Goal: Complete application form: Complete application form

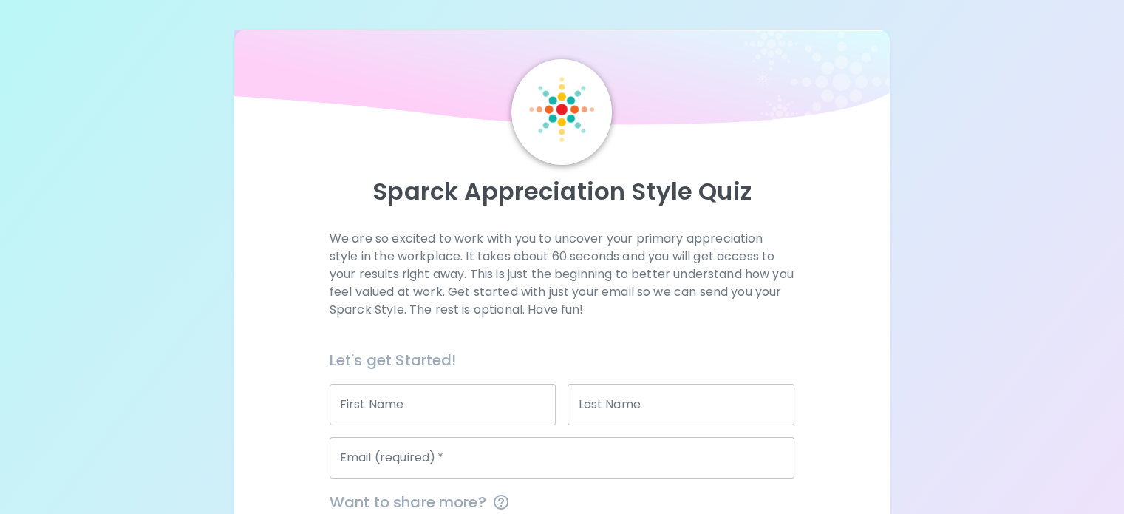
scroll to position [225, 0]
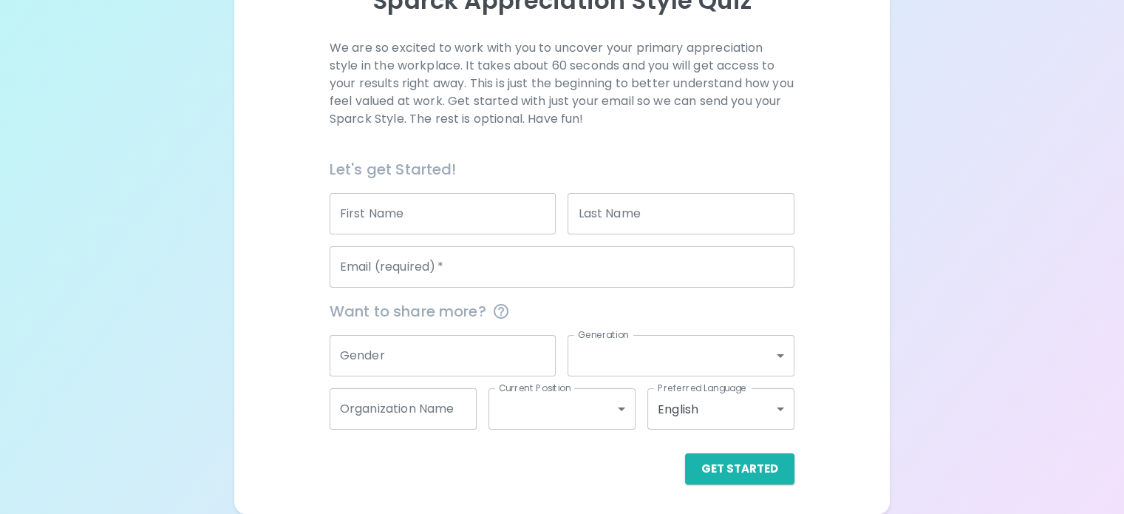
click at [446, 221] on input "First Name" at bounding box center [443, 213] width 227 height 41
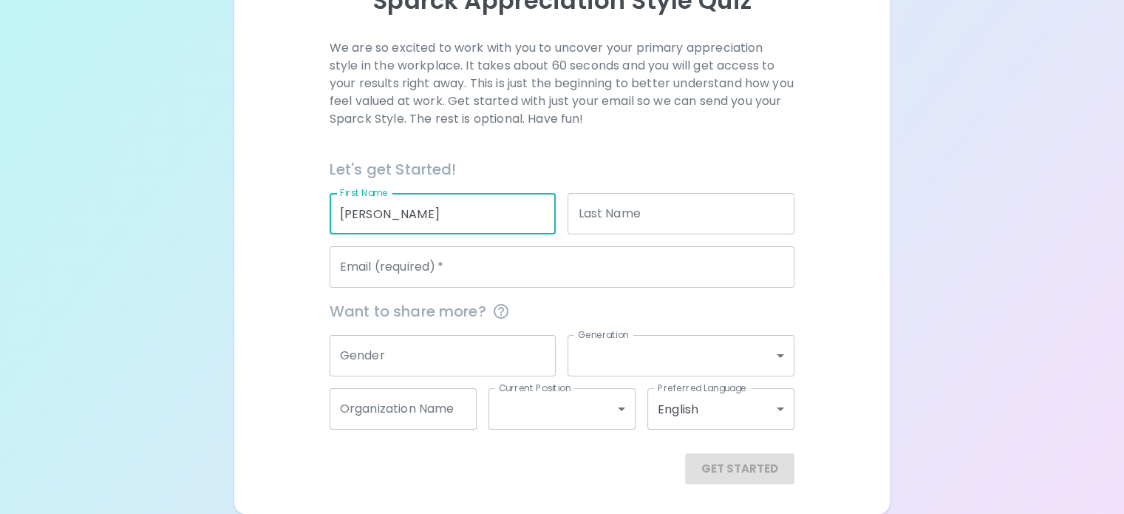
type input "[PERSON_NAME]"
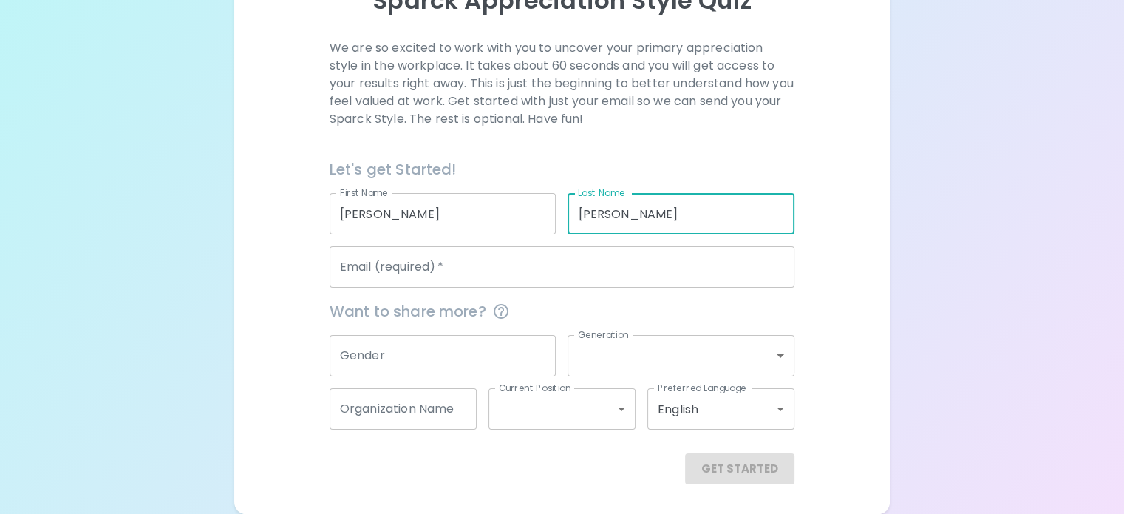
scroll to position [216, 0]
type input "[PERSON_NAME]"
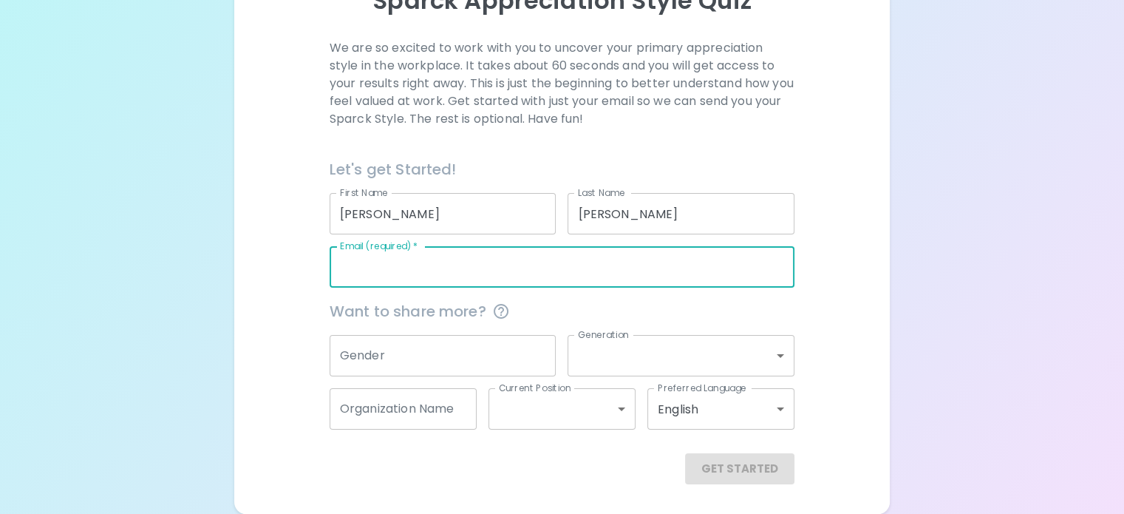
click at [454, 286] on input "Email (required)   *" at bounding box center [562, 266] width 465 height 41
type input "[PERSON_NAME][EMAIL_ADDRESS][DOMAIN_NAME]"
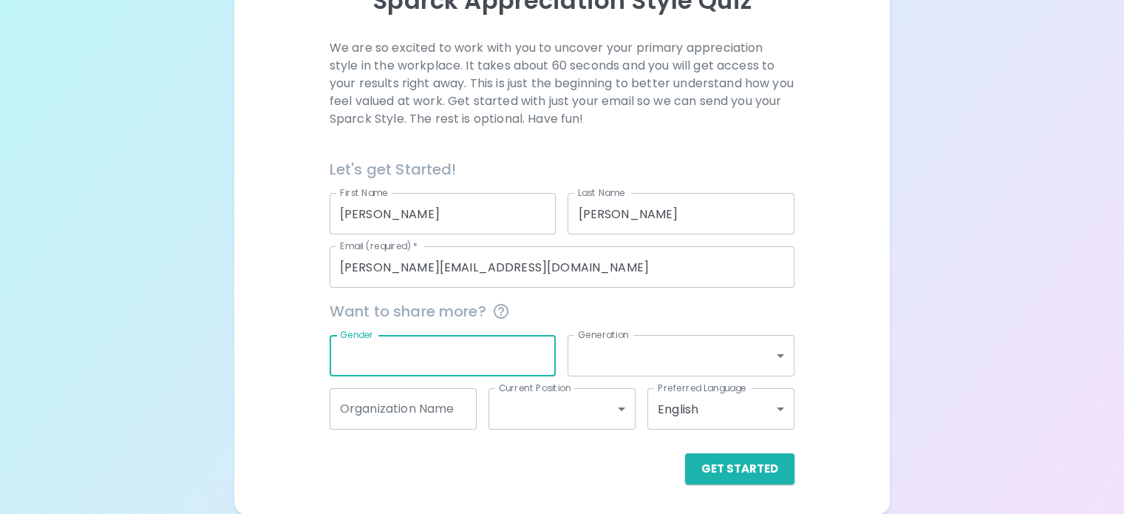
click at [473, 376] on input "Gender" at bounding box center [443, 355] width 227 height 41
type input "[DEMOGRAPHIC_DATA]"
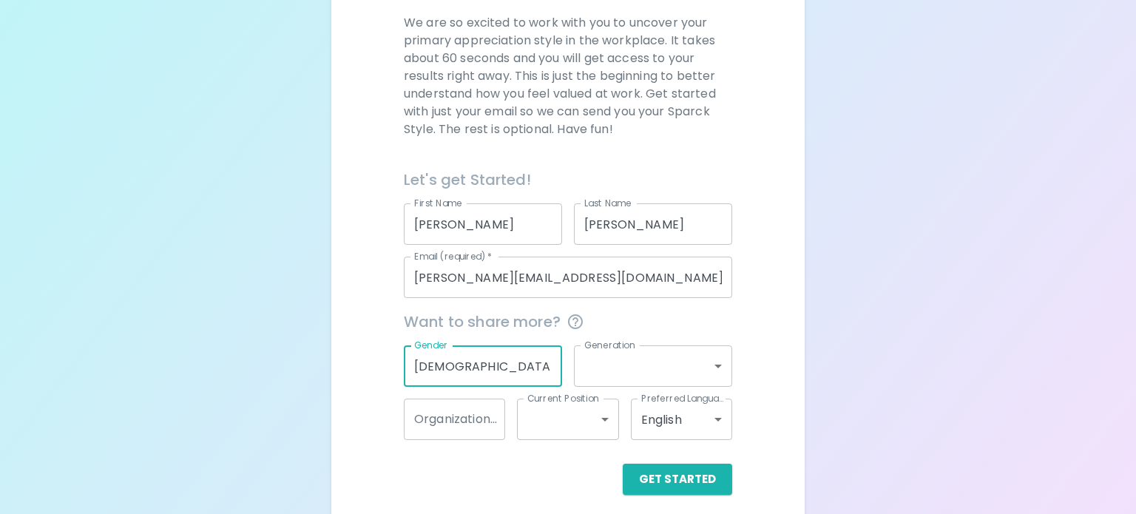
click at [620, 354] on body "Sparck Appreciation Style Quiz We are so excited to work with you to uncover yo…" at bounding box center [568, 154] width 1136 height 740
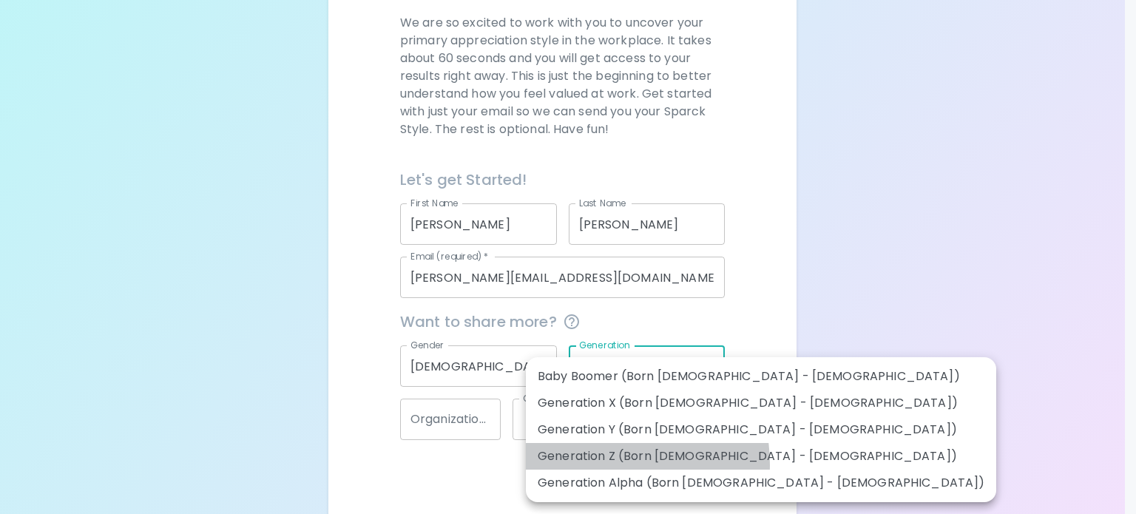
click at [591, 464] on li "Generation Z (Born [DEMOGRAPHIC_DATA] - [DEMOGRAPHIC_DATA])" at bounding box center [761, 456] width 470 height 27
type input "generation_z"
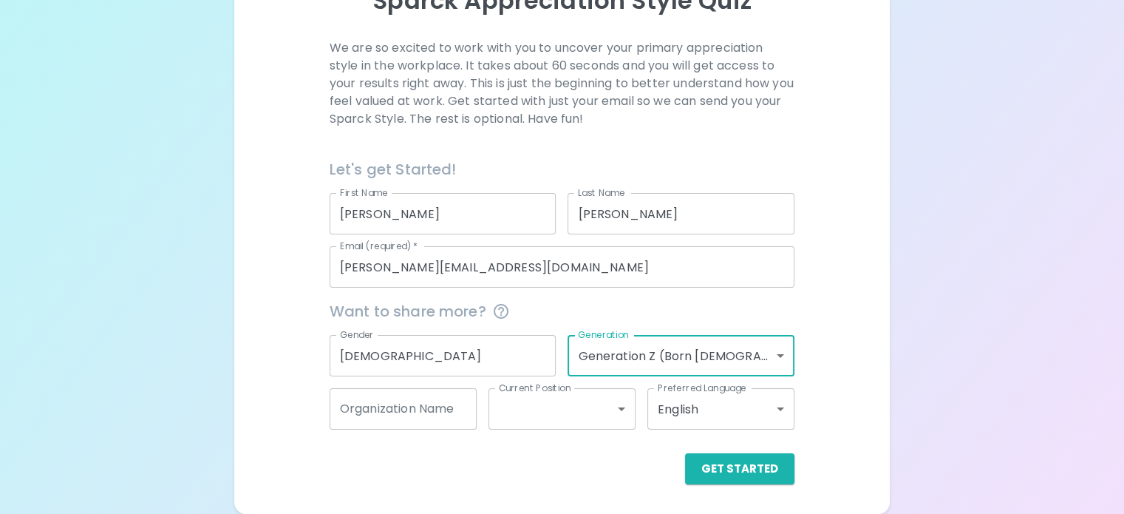
click at [449, 412] on input "Organization Name" at bounding box center [403, 408] width 147 height 41
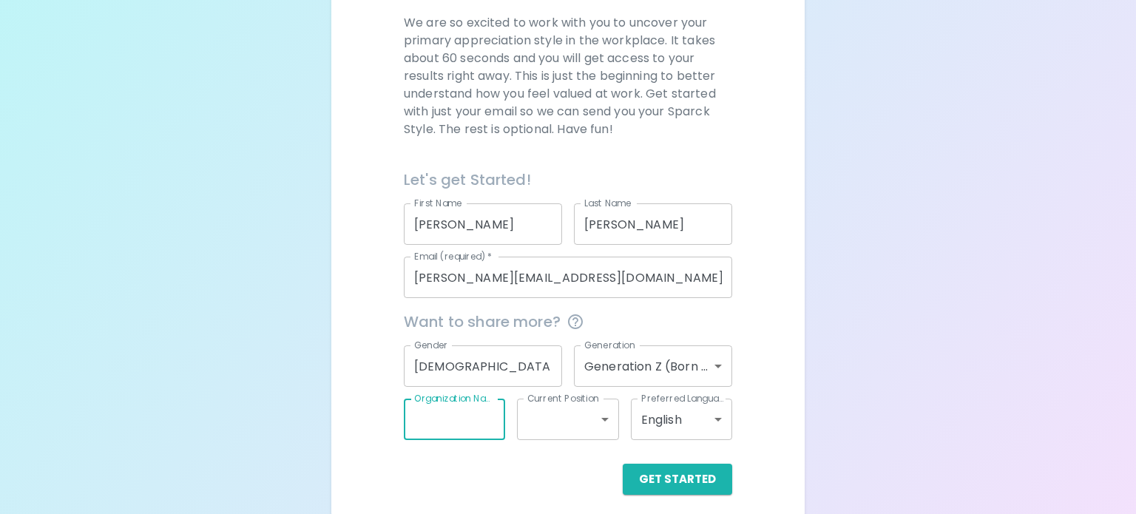
click at [567, 423] on body "Sparck Appreciation Style Quiz We are so excited to work with you to uncover yo…" at bounding box center [568, 154] width 1136 height 740
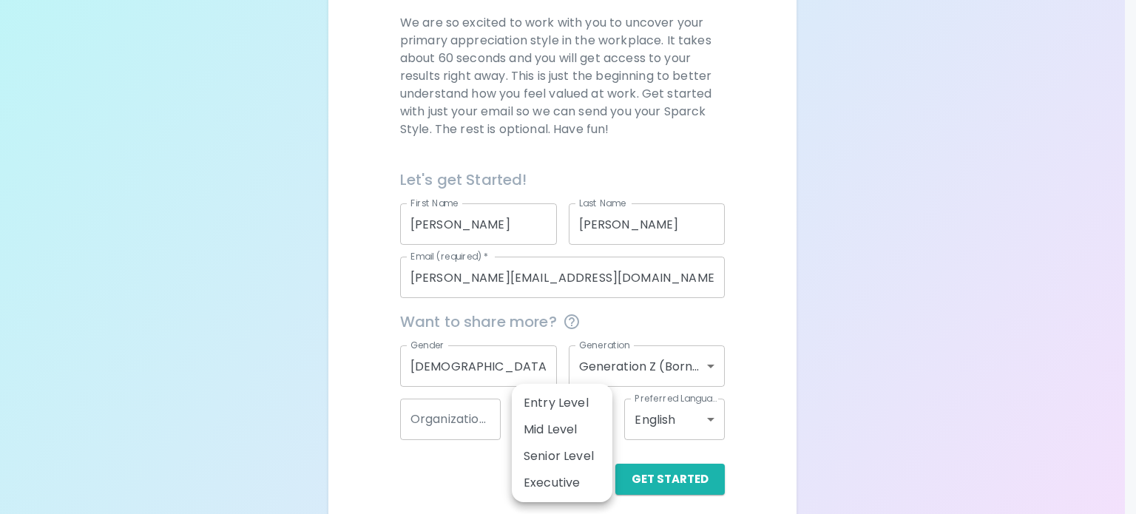
click at [441, 478] on div at bounding box center [568, 257] width 1136 height 514
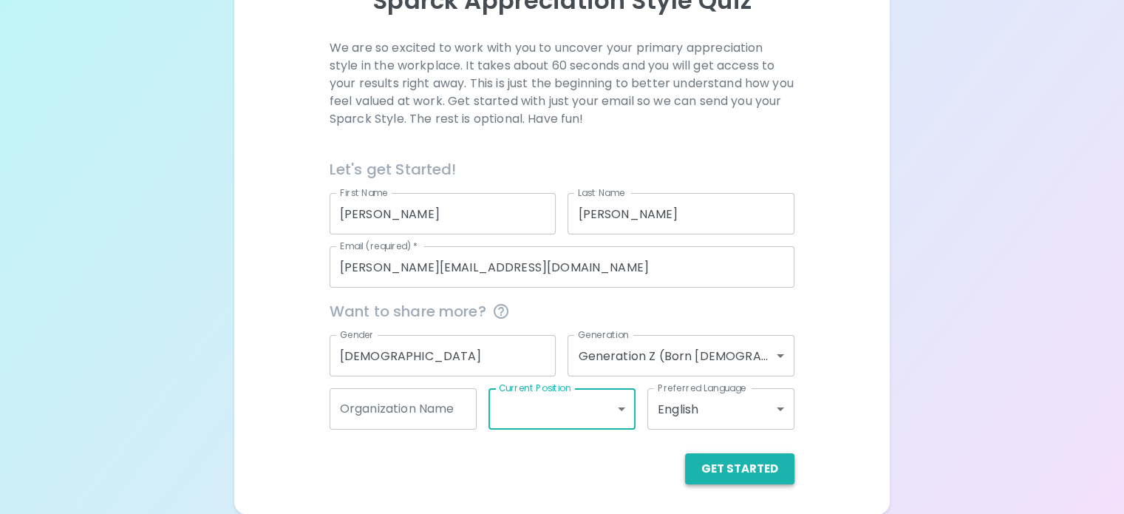
click at [685, 472] on button "Get Started" at bounding box center [739, 468] width 109 height 31
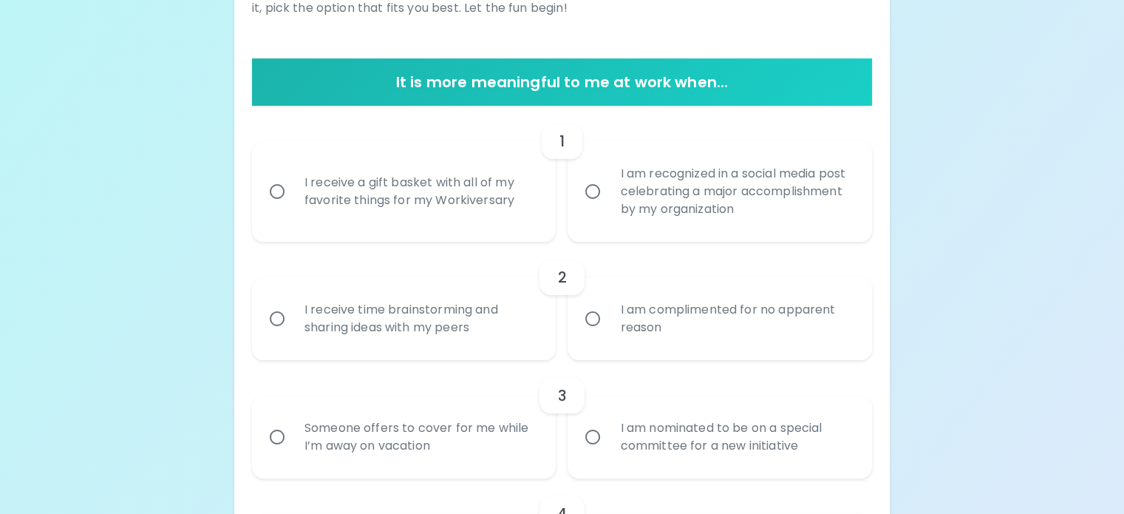
scroll to position [250, 0]
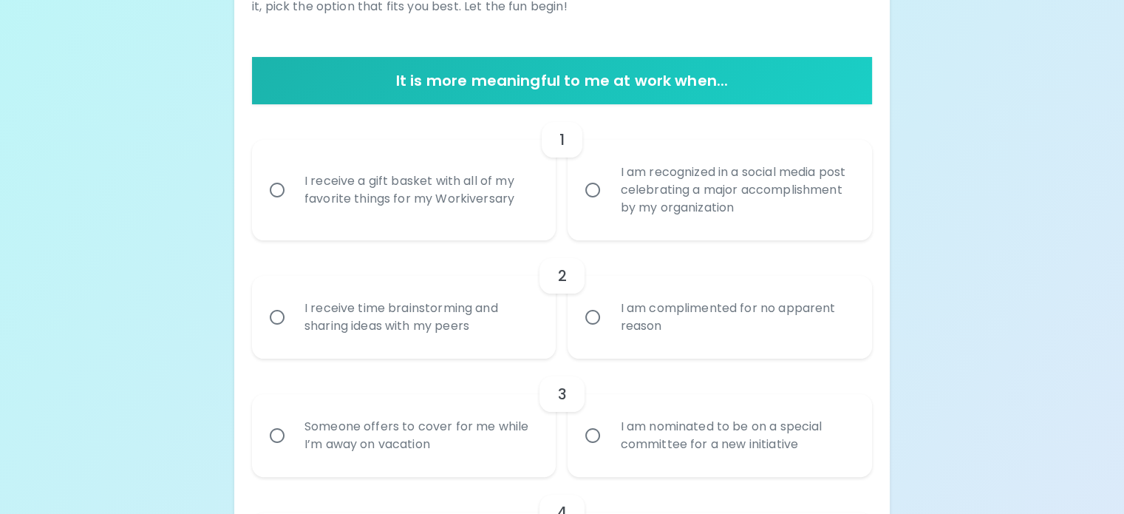
click at [667, 234] on div "I am recognized in a social media post celebrating a major accomplishment by my…" at bounding box center [736, 190] width 256 height 89
click at [608, 206] on input "I am recognized in a social media post celebrating a major accomplishment by my…" at bounding box center [592, 189] width 31 height 31
radio input "true"
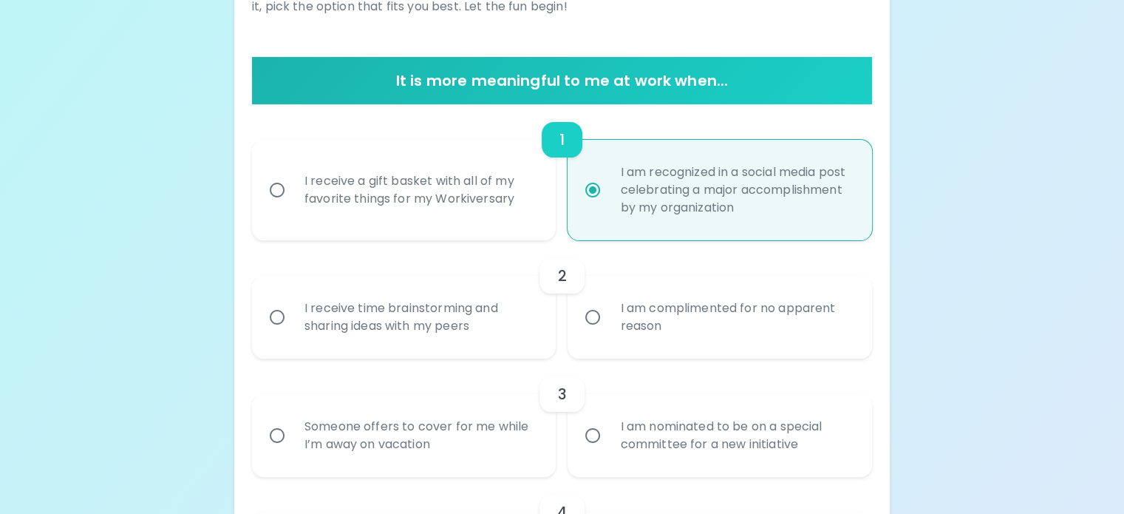
scroll to position [368, 0]
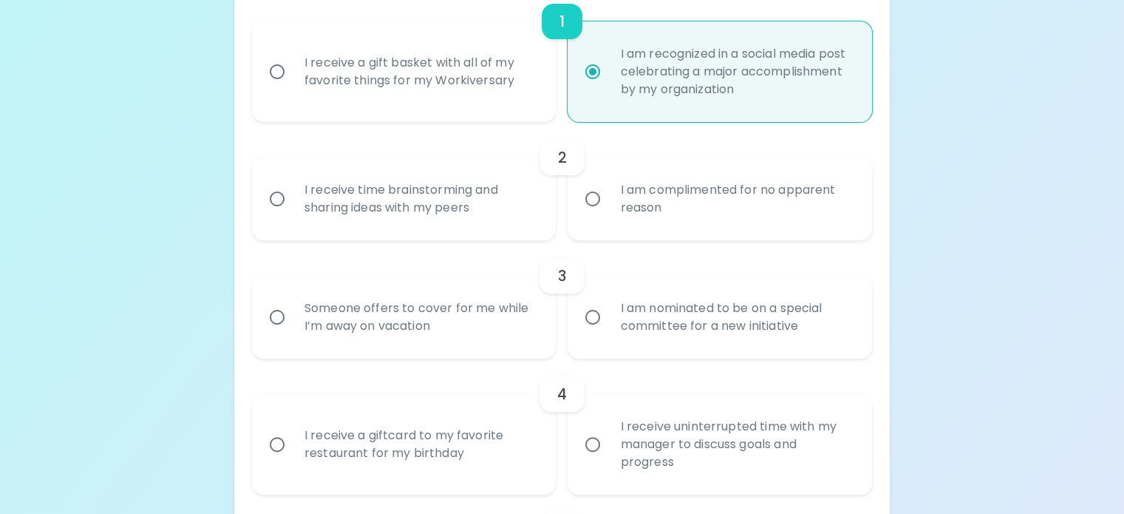
click at [481, 234] on div "I receive time brainstorming and sharing ideas with my peers" at bounding box center [421, 198] width 256 height 71
click at [293, 214] on input "I receive time brainstorming and sharing ideas with my peers" at bounding box center [277, 198] width 31 height 31
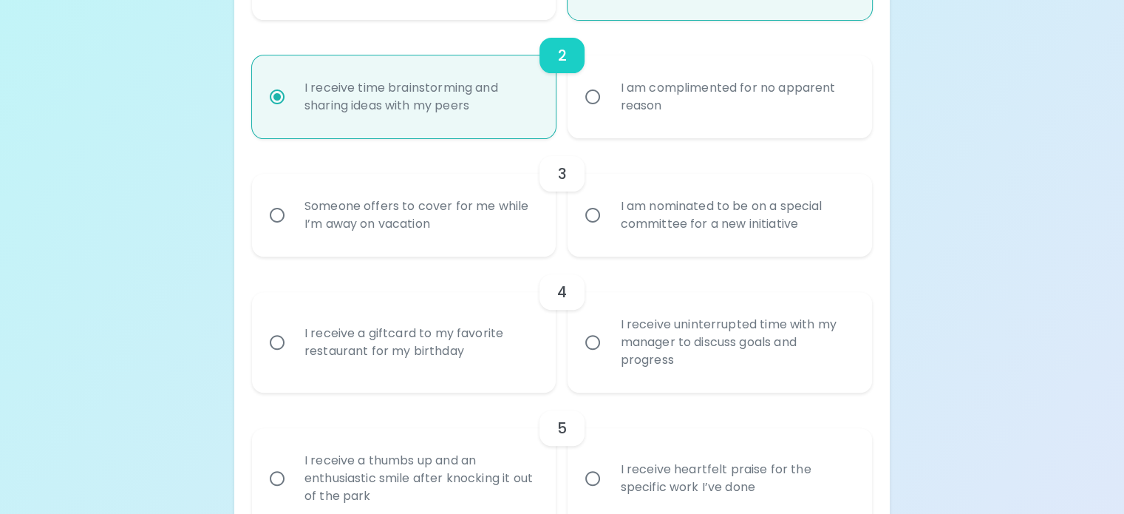
scroll to position [486, 0]
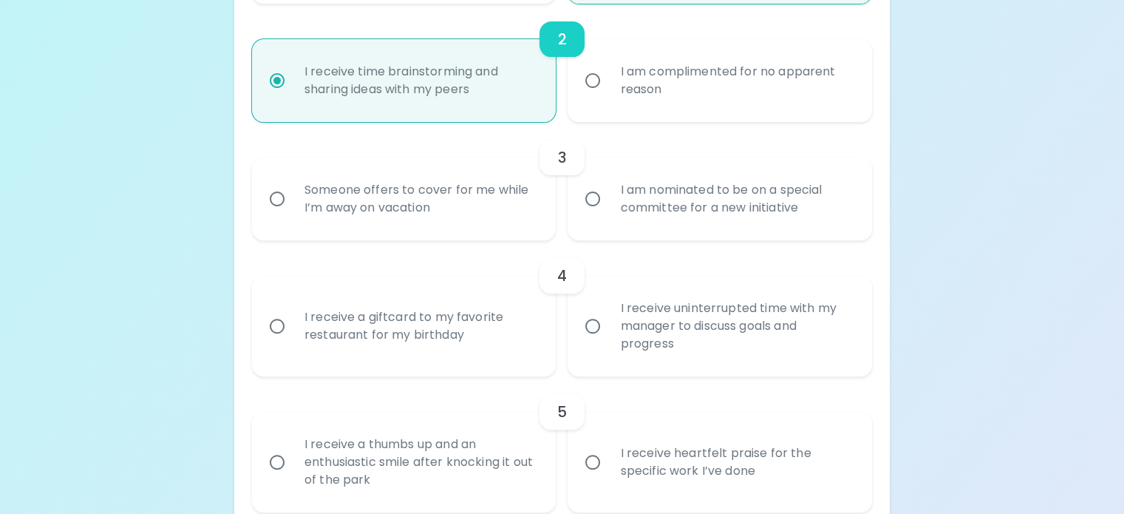
radio input "true"
click at [612, 234] on div "I am nominated to be on a special committee for a new initiative" at bounding box center [736, 198] width 256 height 71
click at [608, 214] on input "I am nominated to be on a special committee for a new initiative" at bounding box center [592, 198] width 31 height 31
radio input "false"
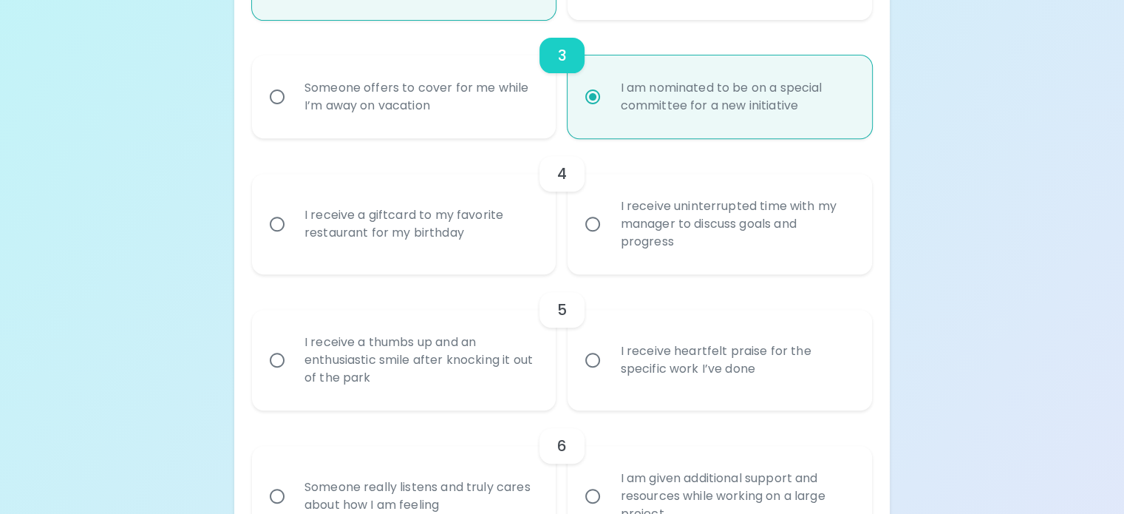
scroll to position [605, 0]
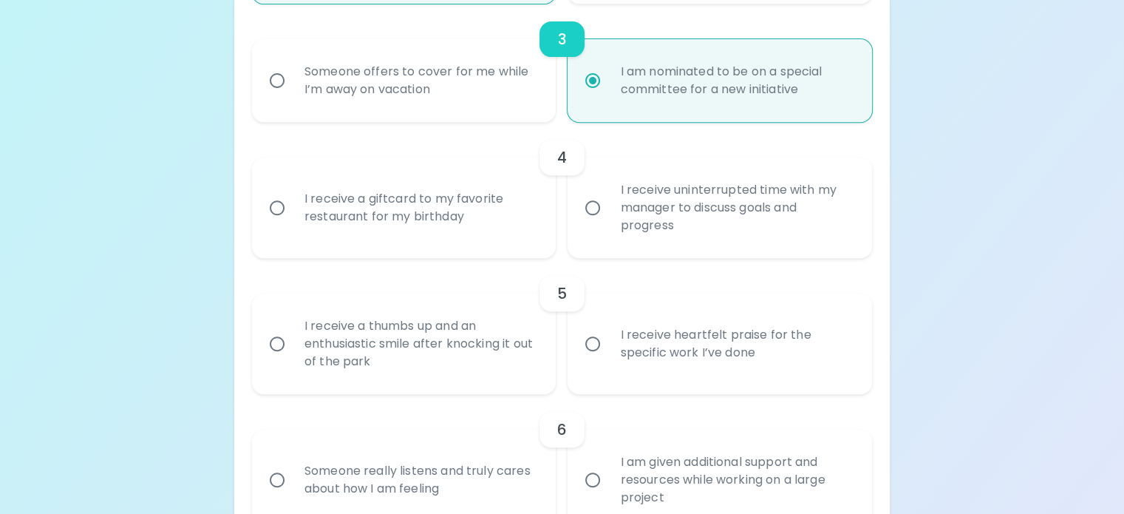
radio input "true"
click at [634, 252] on div "I receive uninterrupted time with my manager to discuss goals and progress" at bounding box center [736, 207] width 256 height 89
click at [608, 223] on input "I receive uninterrupted time with my manager to discuss goals and progress" at bounding box center [592, 207] width 31 height 31
radio input "false"
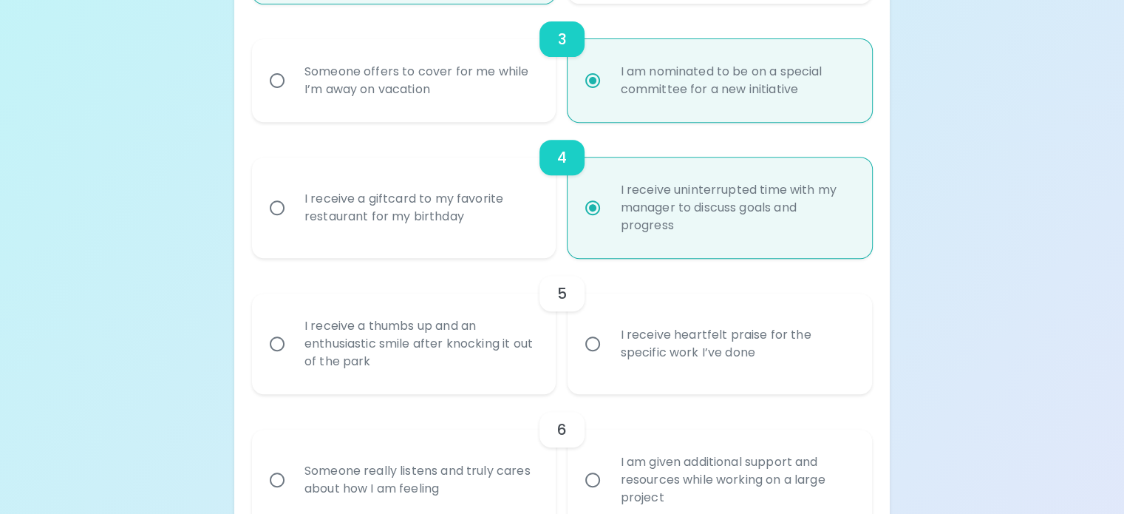
scroll to position [723, 0]
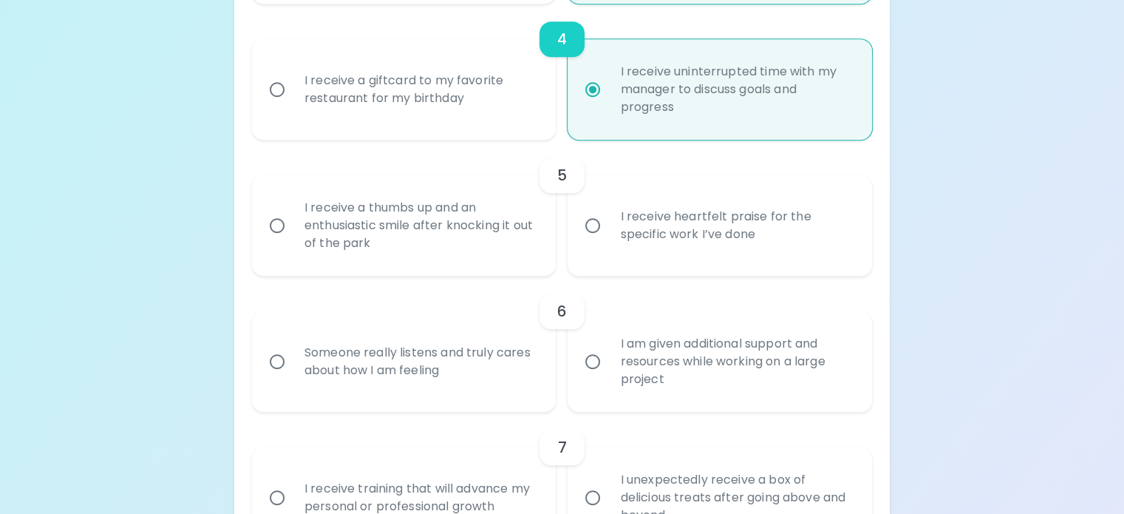
radio input "true"
click at [627, 261] on div "I receive heartfelt praise for the specific work I’ve done" at bounding box center [736, 225] width 256 height 71
click at [608, 241] on input "I receive heartfelt praise for the specific work I’ve done" at bounding box center [592, 225] width 31 height 31
radio input "false"
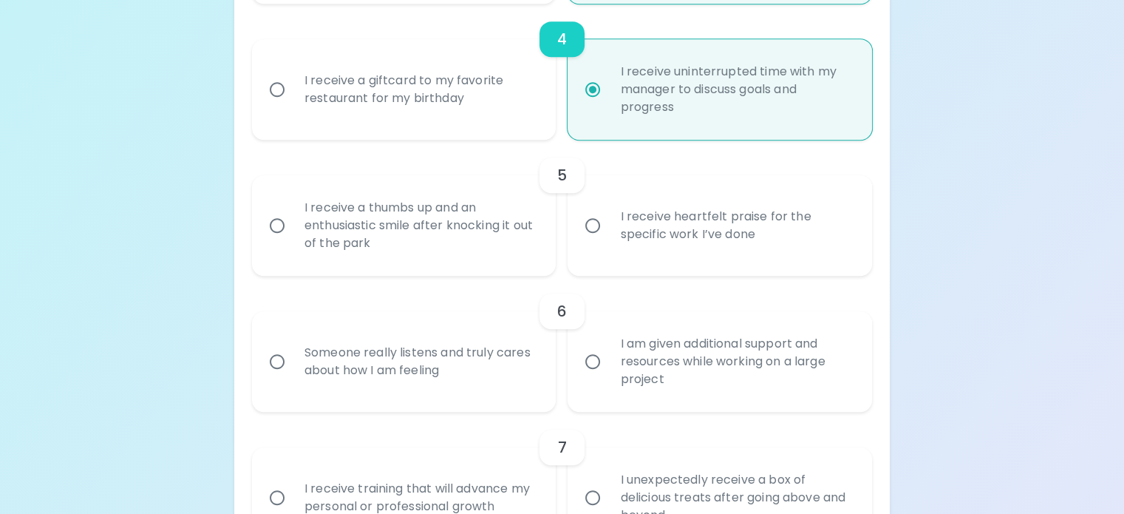
radio input "false"
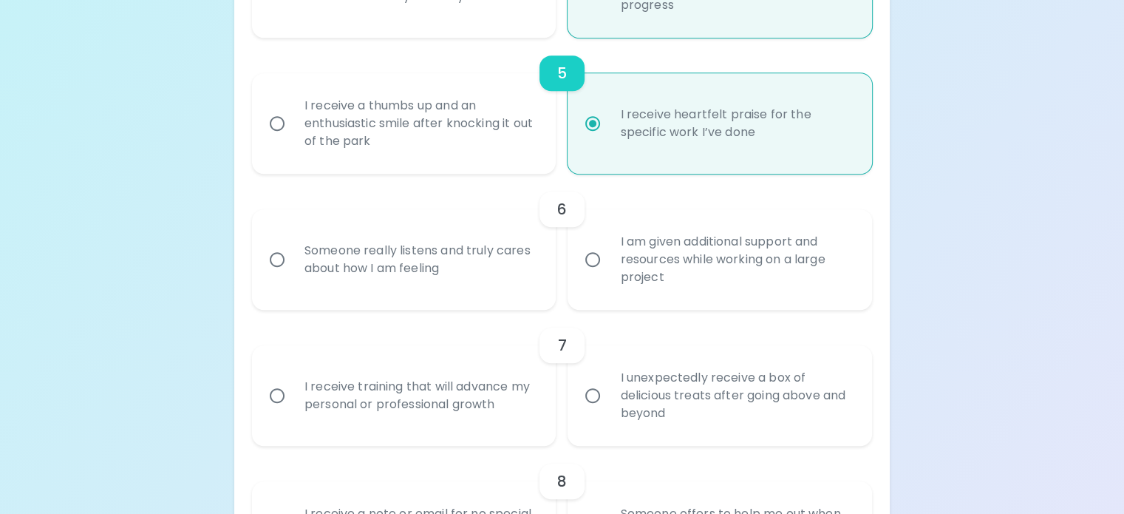
scroll to position [841, 0]
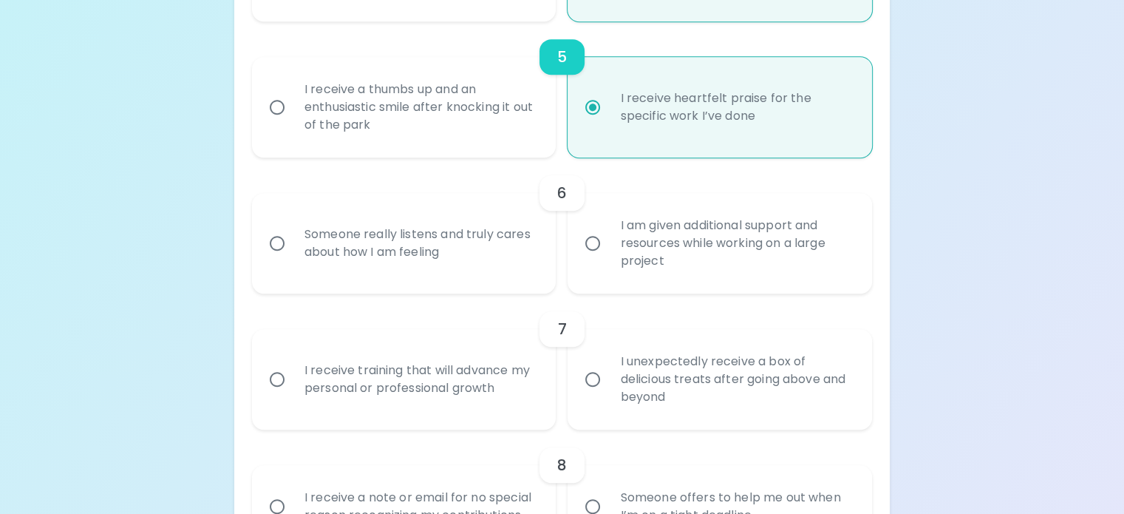
radio input "true"
click at [500, 279] on div "Someone really listens and truly cares about how I am feeling" at bounding box center [421, 243] width 256 height 71
click at [293, 259] on input "Someone really listens and truly cares about how I am feeling" at bounding box center [277, 243] width 31 height 31
radio input "false"
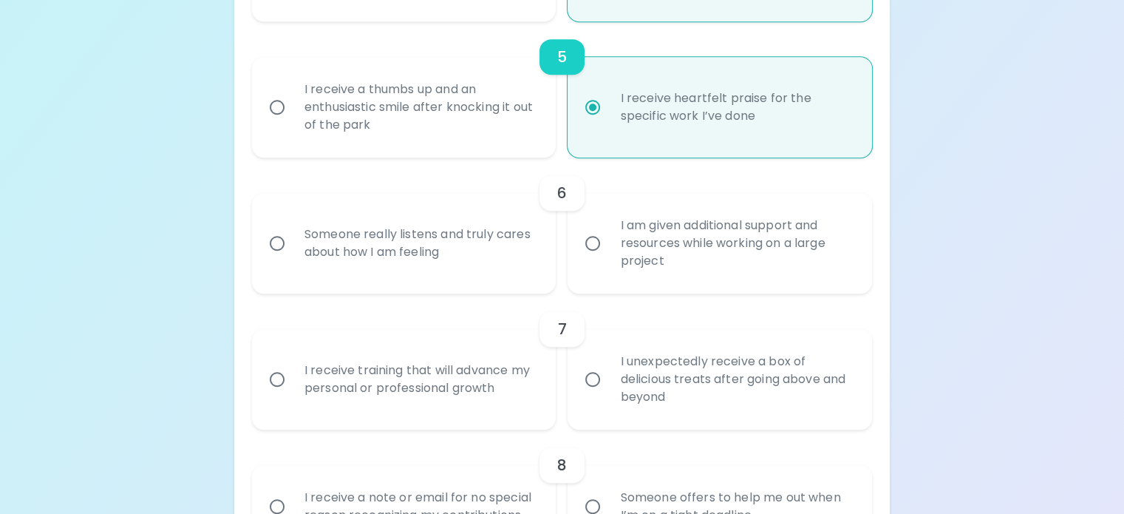
radio input "false"
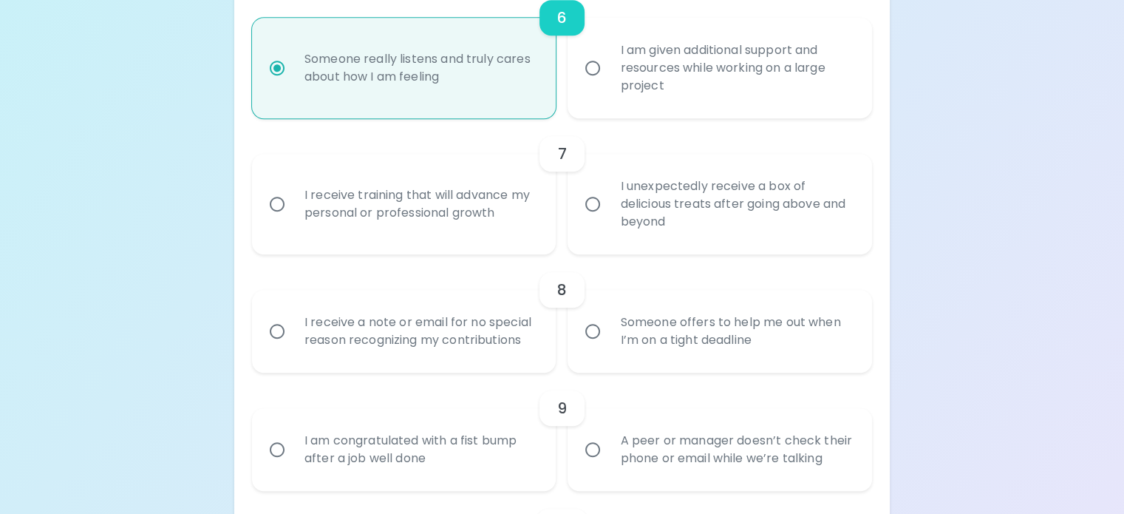
scroll to position [1017, 0]
radio input "true"
click at [442, 239] on div "I receive training that will advance my personal or professional growth" at bounding box center [421, 203] width 256 height 71
click at [293, 219] on input "I receive training that will advance my personal or professional growth" at bounding box center [277, 203] width 31 height 31
radio input "false"
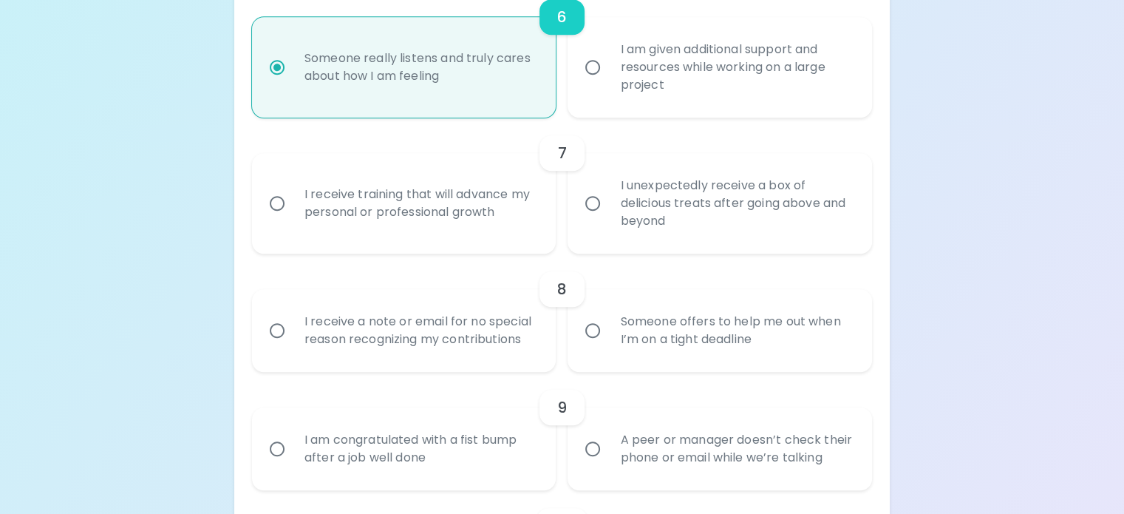
radio input "false"
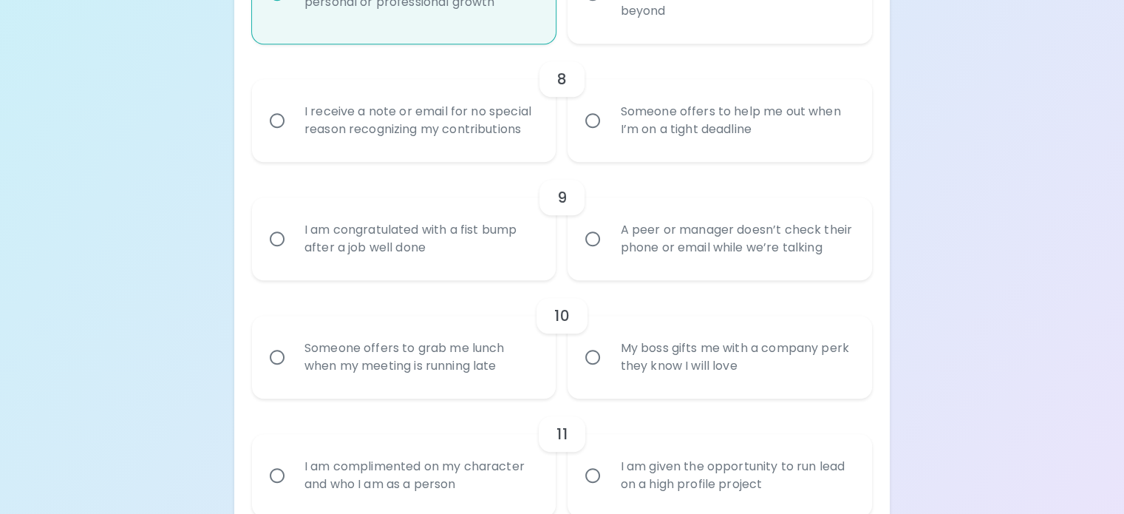
scroll to position [1227, 0]
radio input "true"
click at [478, 156] on div "I receive a note or email for no special reason recognizing my contributions" at bounding box center [421, 120] width 256 height 71
click at [293, 136] on input "I receive a note or email for no special reason recognizing my contributions" at bounding box center [277, 120] width 31 height 31
radio input "false"
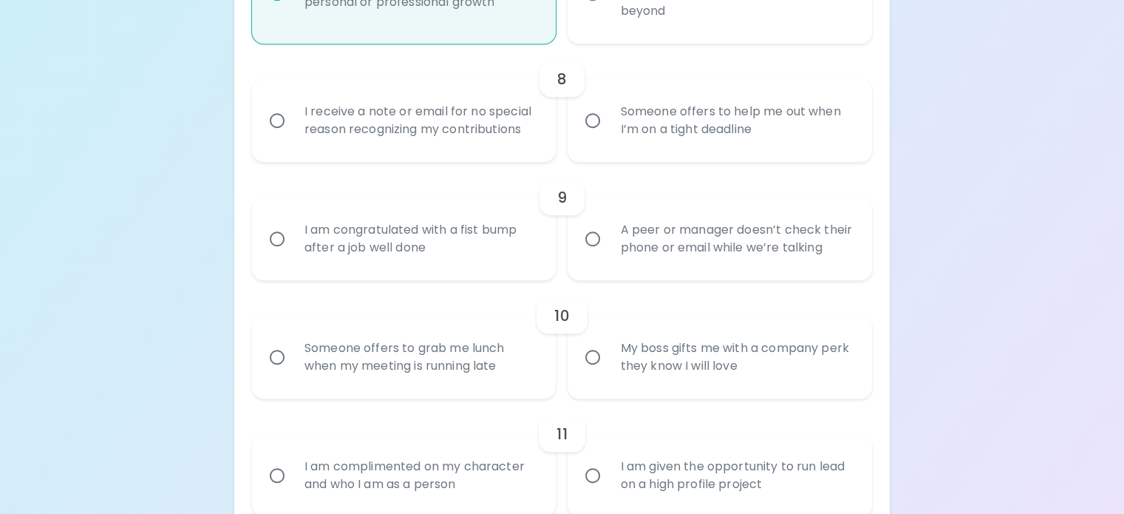
radio input "false"
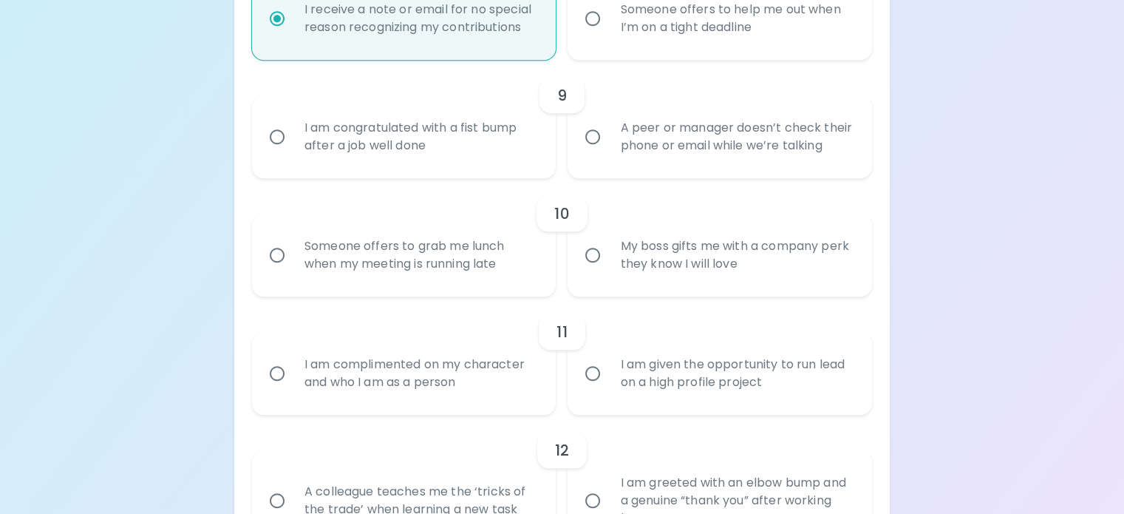
scroll to position [1345, 0]
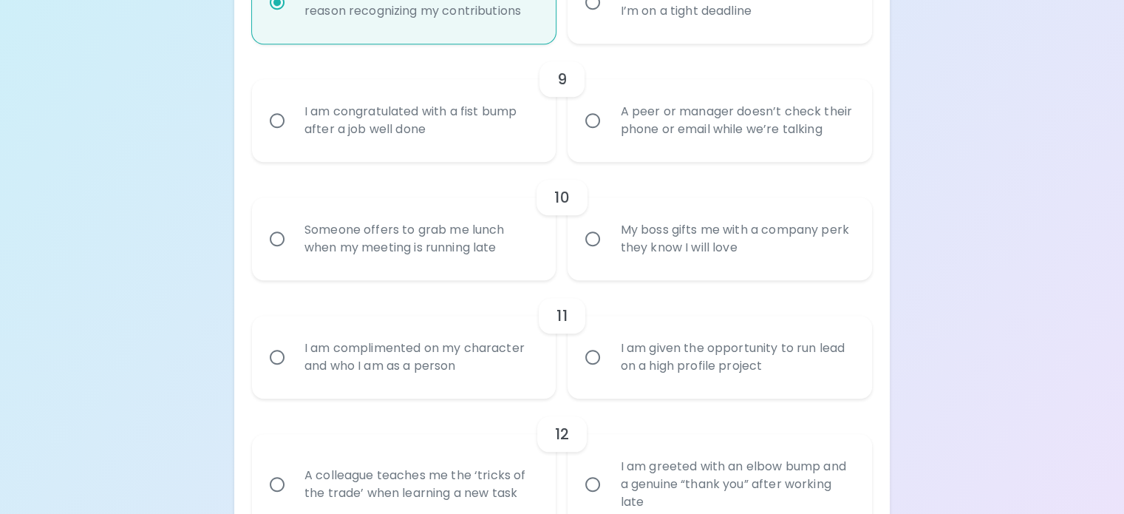
radio input "true"
click at [503, 156] on div "I am congratulated with a fist bump after a job well done" at bounding box center [421, 120] width 256 height 71
click at [293, 136] on input "I am congratulated with a fist bump after a job well done" at bounding box center [277, 120] width 31 height 31
radio input "false"
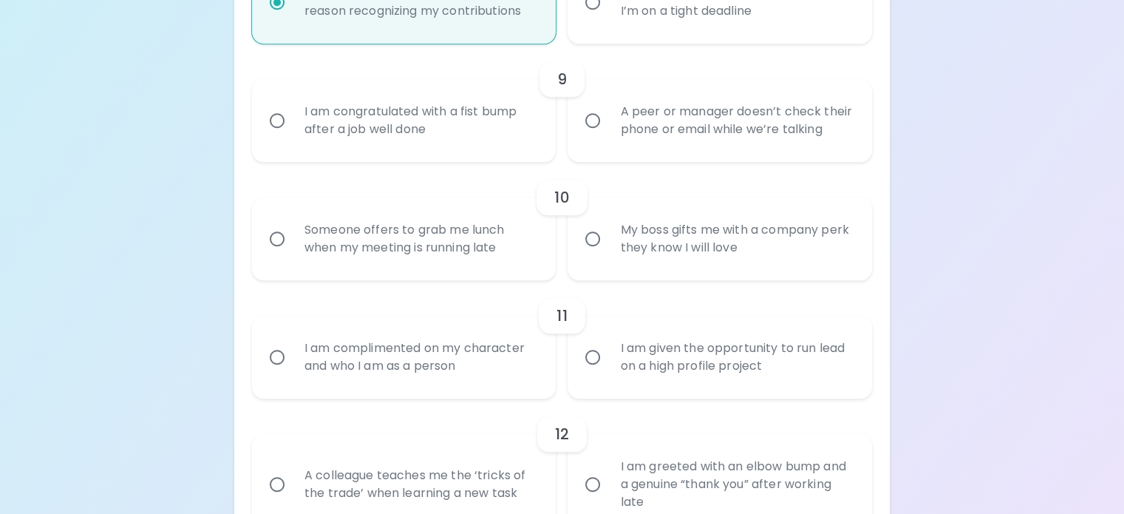
radio input "false"
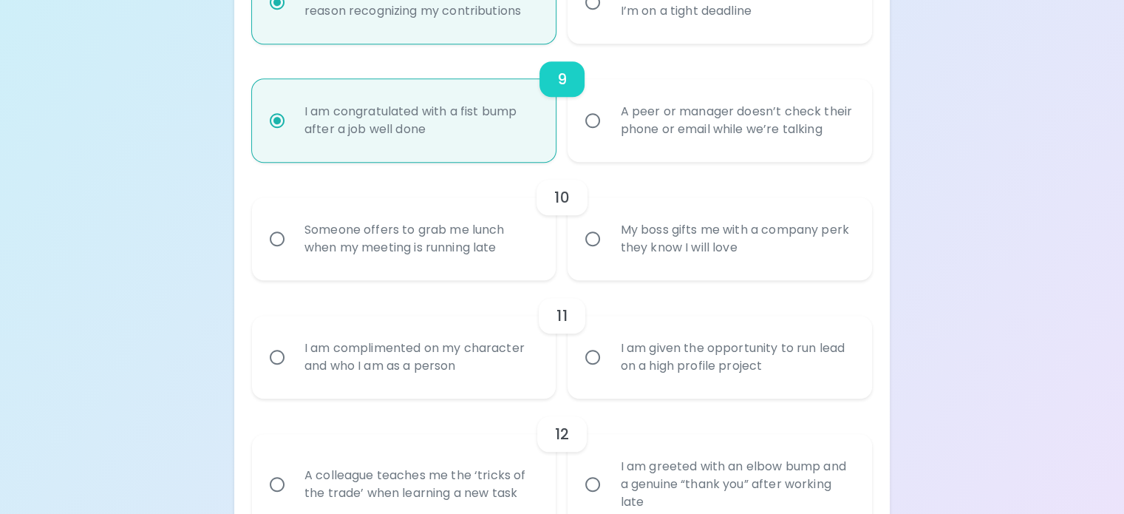
scroll to position [1464, 0]
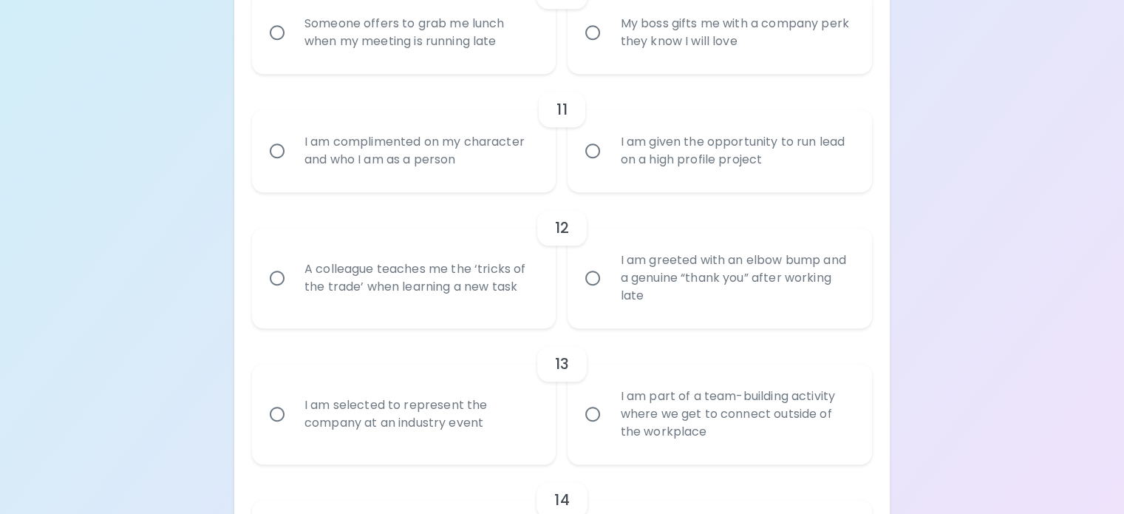
radio input "true"
click at [470, 68] on div "Someone offers to grab me lunch when my meeting is running late" at bounding box center [421, 32] width 256 height 71
click at [293, 48] on input "Someone offers to grab me lunch when my meeting is running late" at bounding box center [277, 32] width 31 height 31
radio input "false"
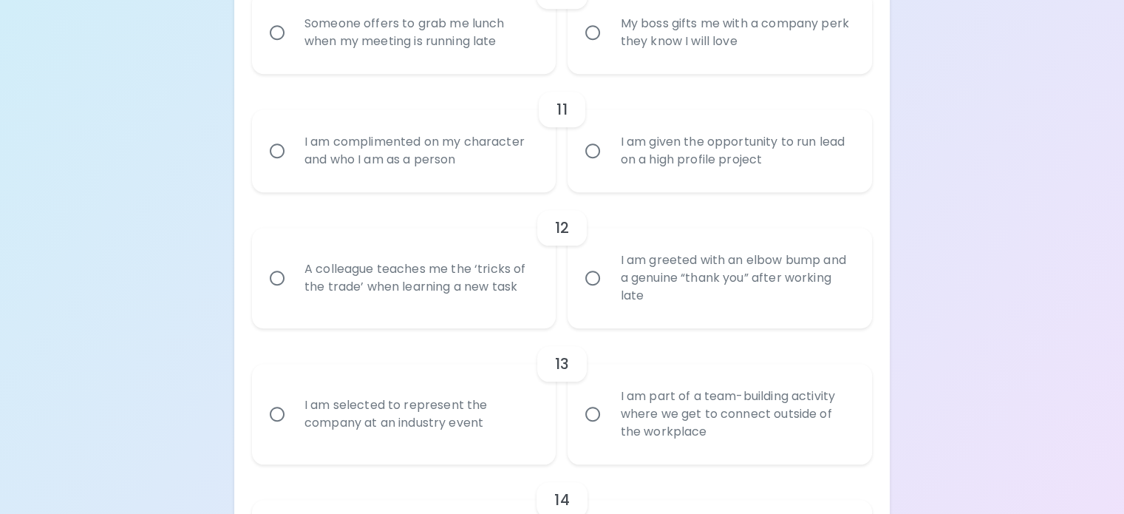
radio input "false"
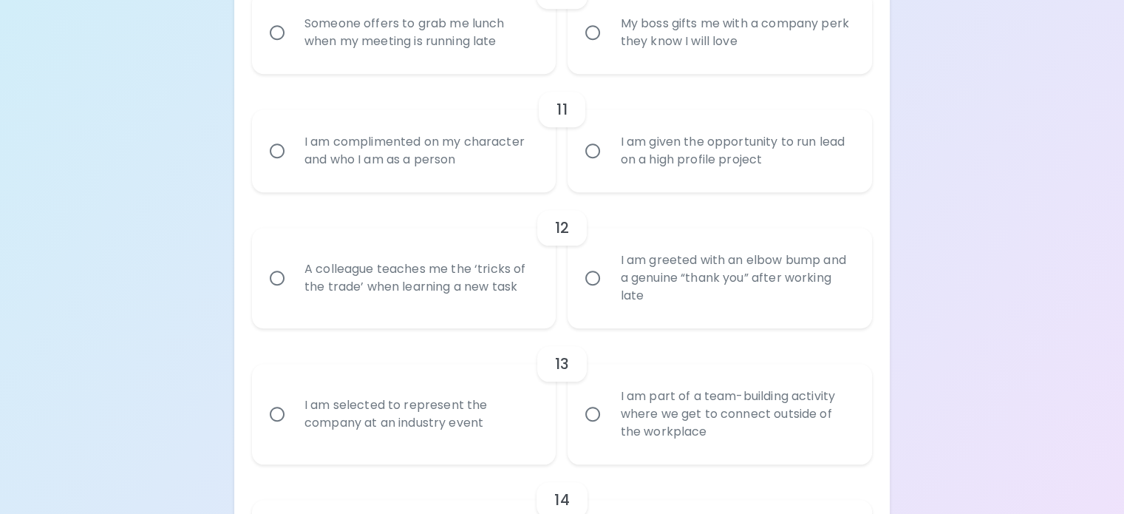
radio input "false"
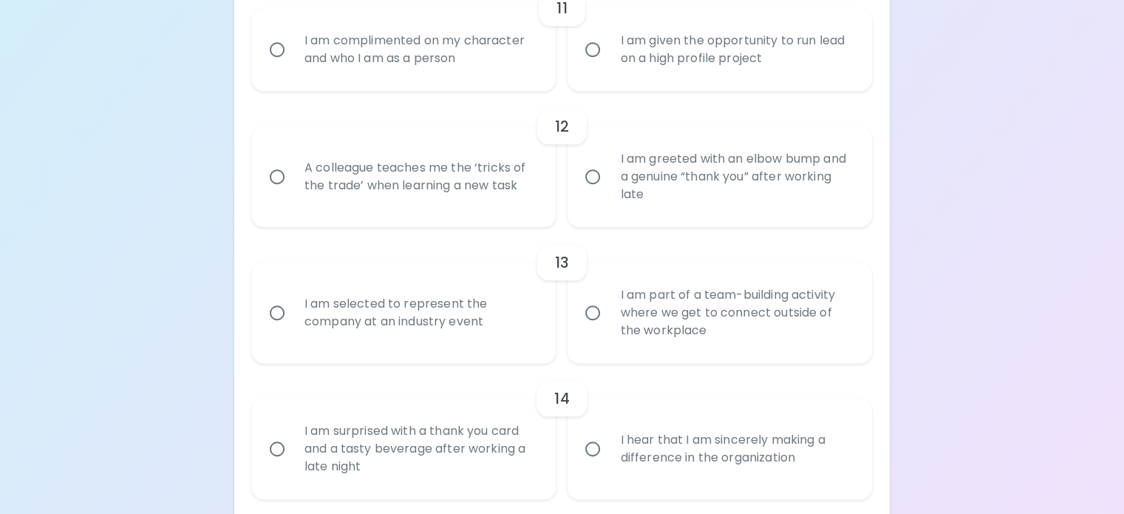
scroll to position [1670, 0]
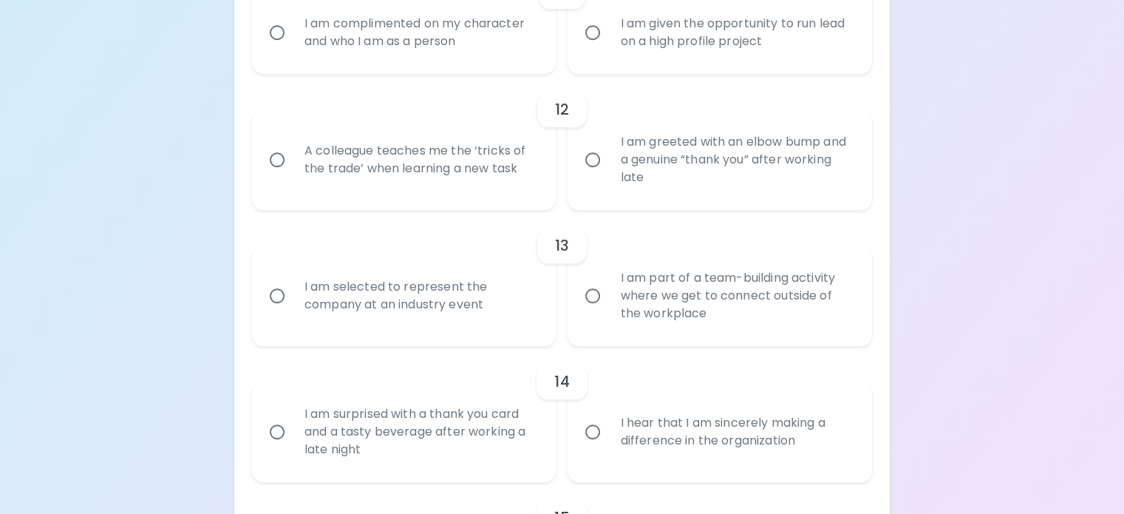
radio input "true"
click at [621, 68] on div "I am given the opportunity to run lead on a high profile project" at bounding box center [736, 32] width 256 height 71
click at [608, 48] on input "I am given the opportunity to run lead on a high profile project" at bounding box center [592, 32] width 31 height 31
radio input "false"
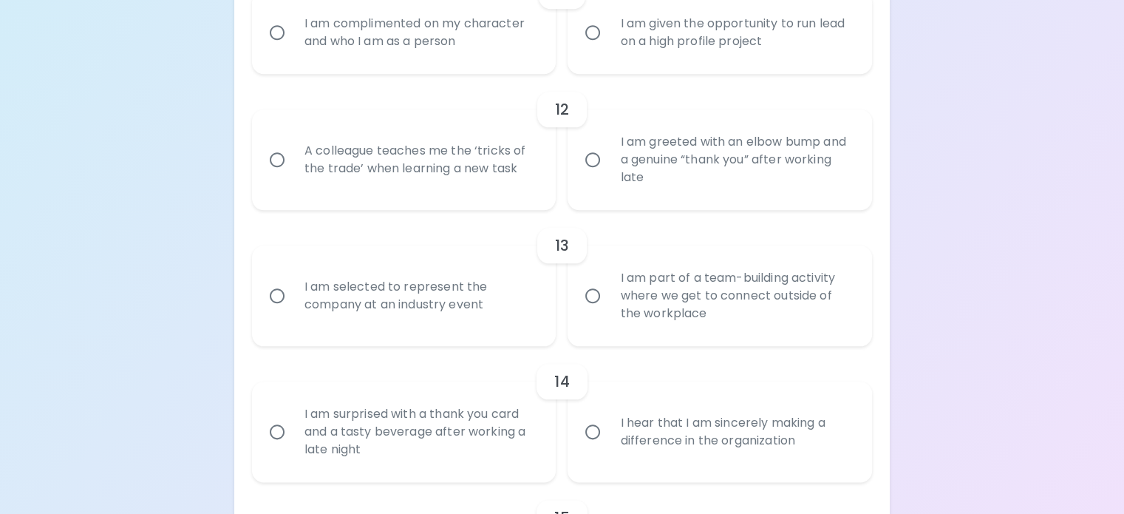
radio input "false"
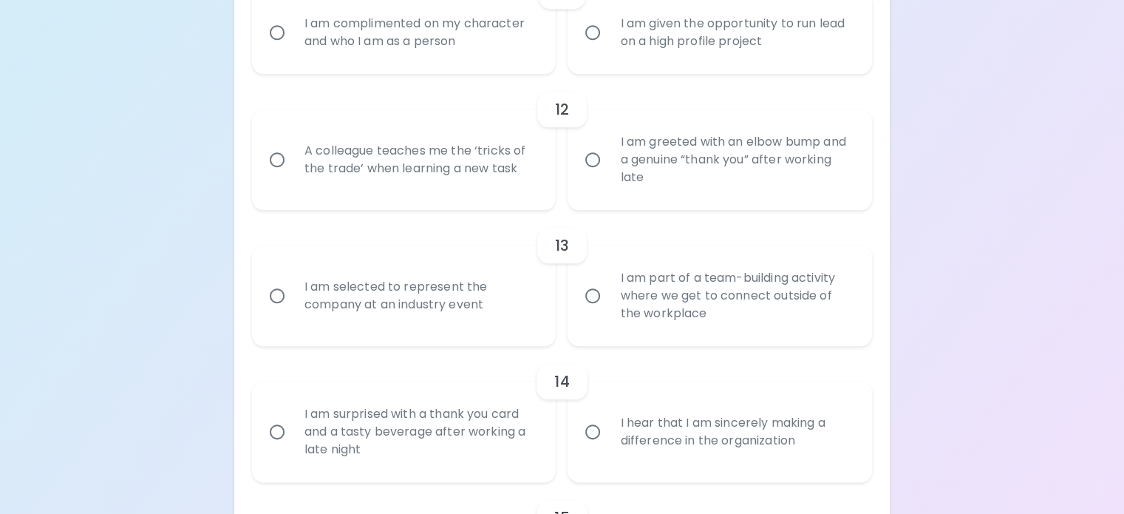
radio input "false"
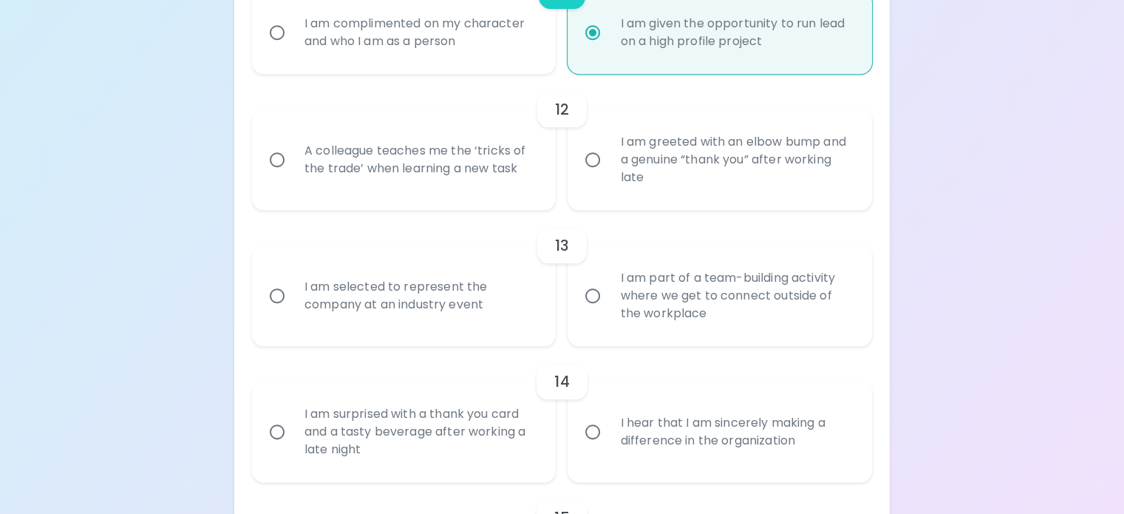
scroll to position [1788, 0]
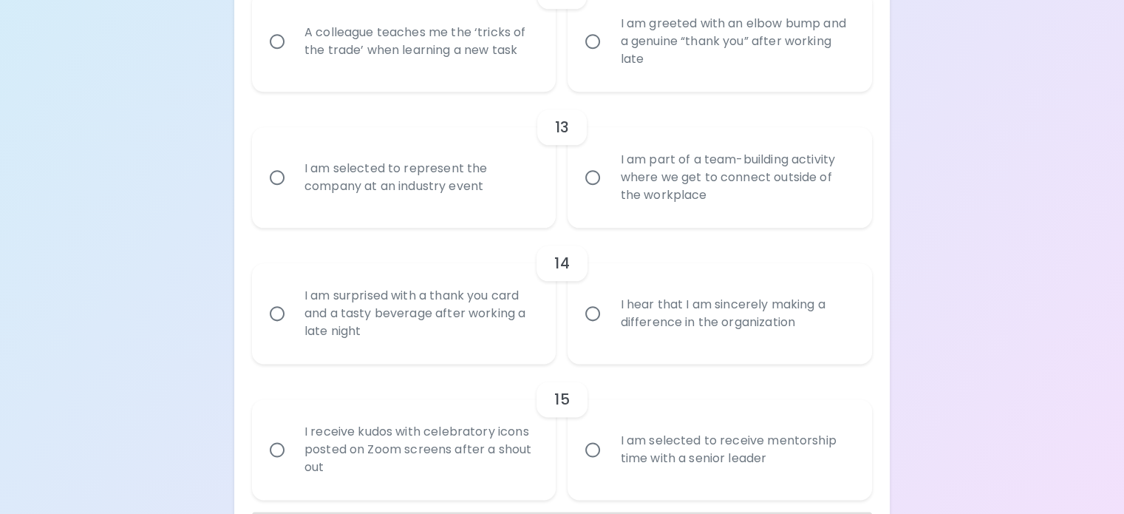
radio input "true"
click at [486, 77] on div "A colleague teaches me the ‘tricks of the trade’ when learning a new task" at bounding box center [421, 41] width 256 height 71
click at [293, 57] on input "A colleague teaches me the ‘tricks of the trade’ when learning a new task" at bounding box center [277, 41] width 31 height 31
radio input "false"
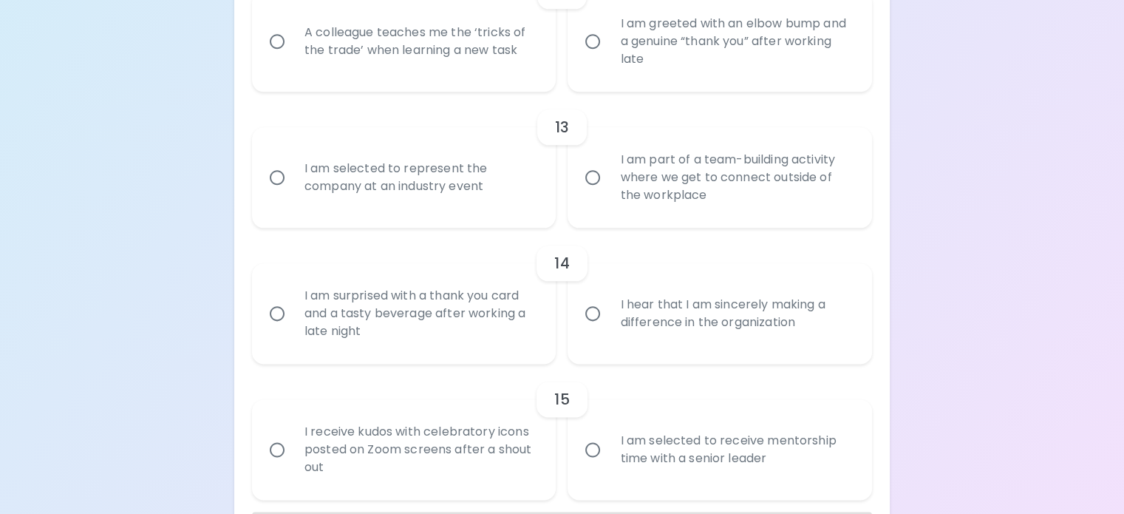
radio input "false"
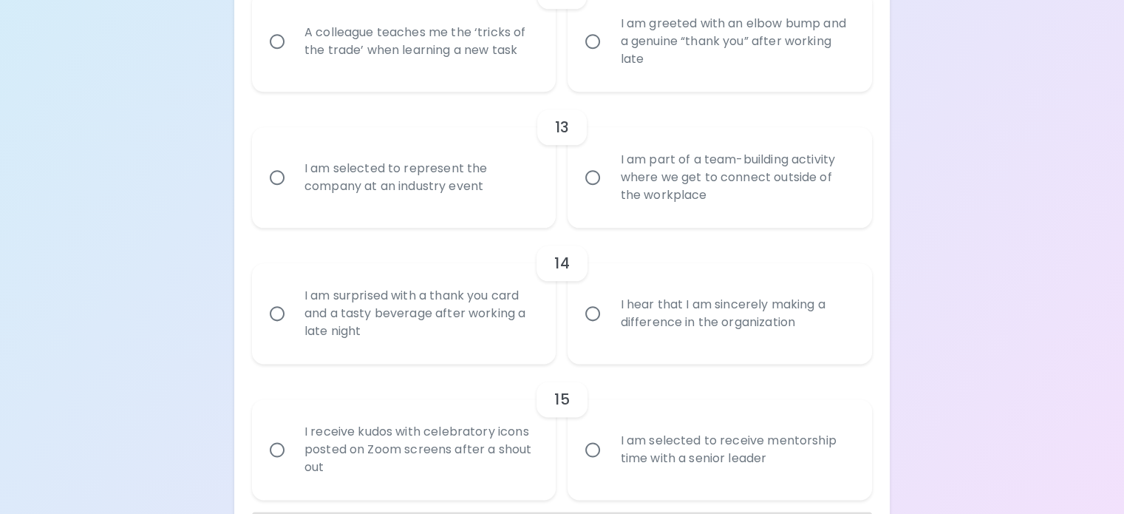
radio input "false"
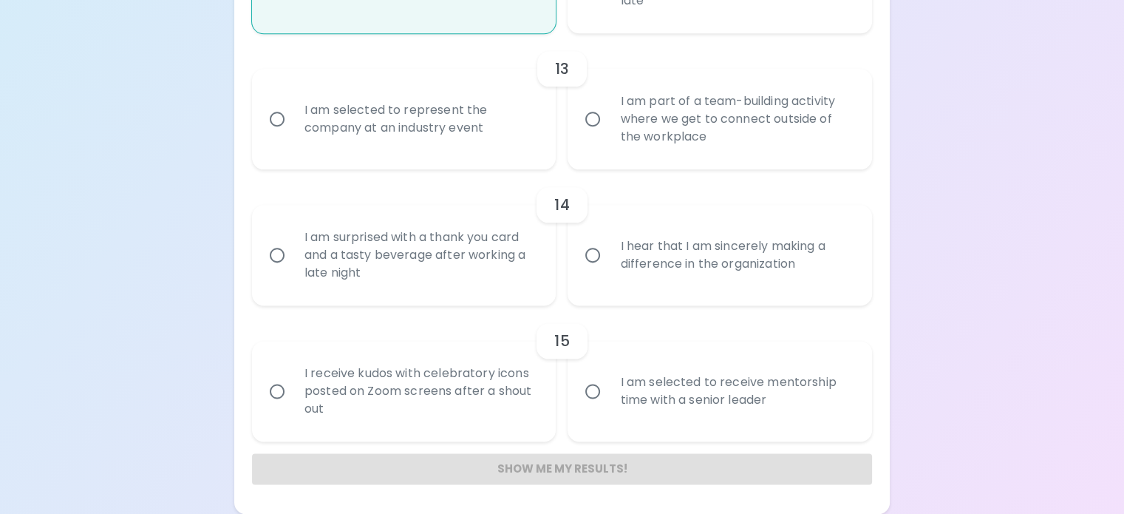
scroll to position [1986, 0]
radio input "true"
click at [514, 155] on div "I am selected to represent the company at an industry event" at bounding box center [421, 119] width 256 height 71
click at [293, 135] on input "I am selected to represent the company at an industry event" at bounding box center [277, 118] width 31 height 31
radio input "false"
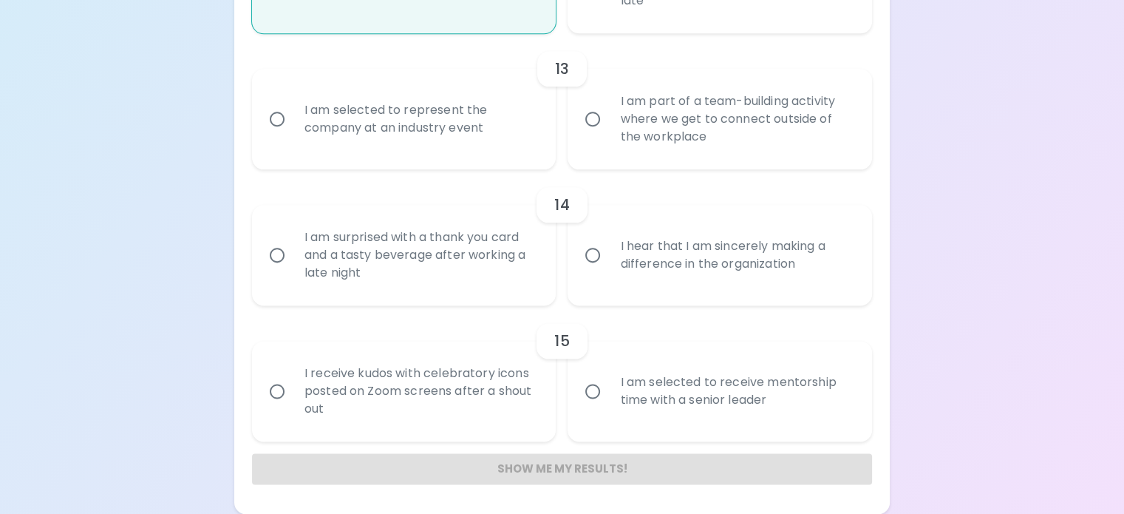
radio input "false"
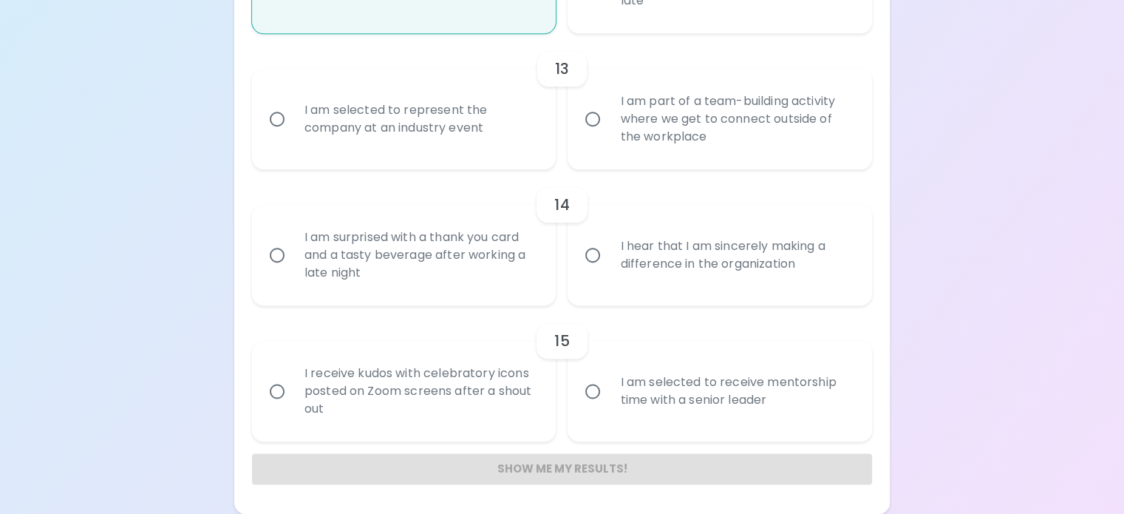
radio input "false"
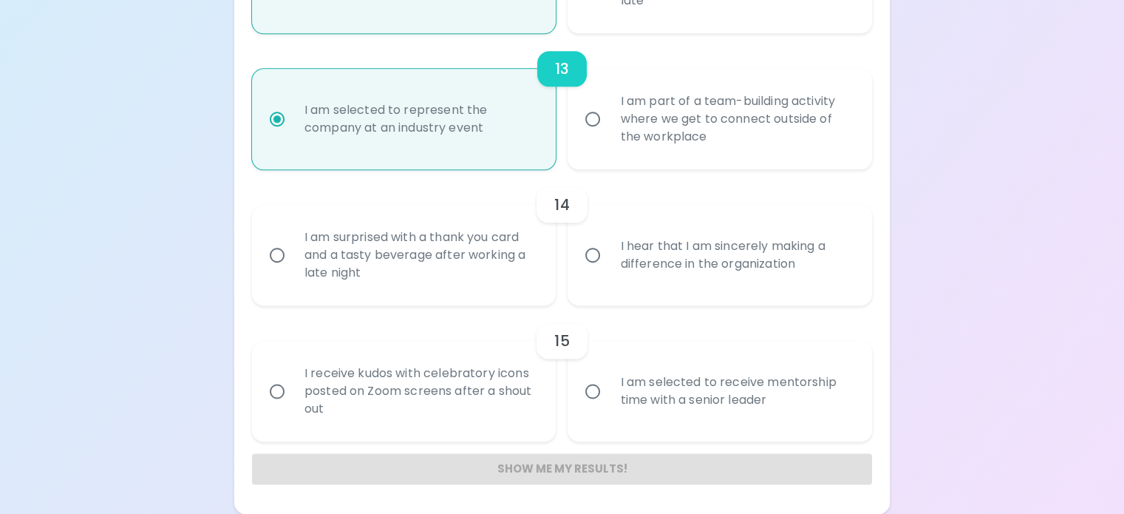
scroll to position [2105, 0]
radio input "true"
click at [662, 291] on div "I hear that I am sincerely making a difference in the organization" at bounding box center [736, 255] width 256 height 71
click at [608, 271] on input "I hear that I am sincerely making a difference in the organization" at bounding box center [592, 255] width 31 height 31
radio input "false"
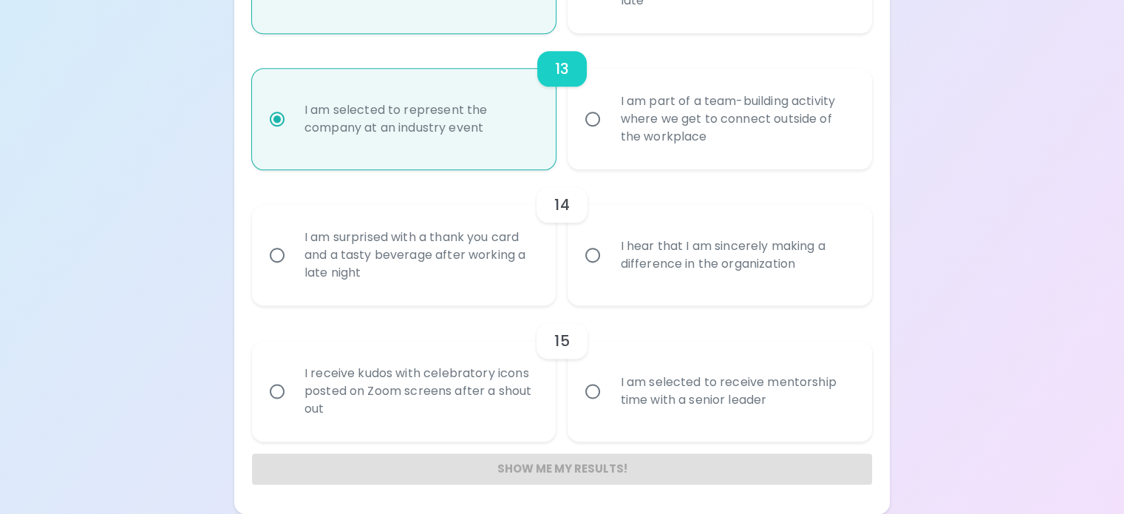
radio input "false"
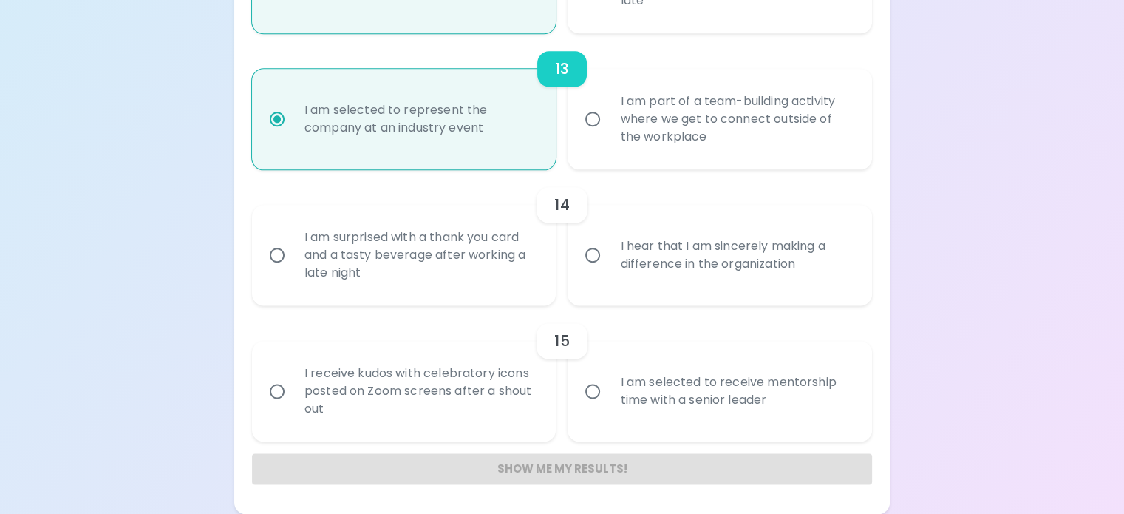
radio input "false"
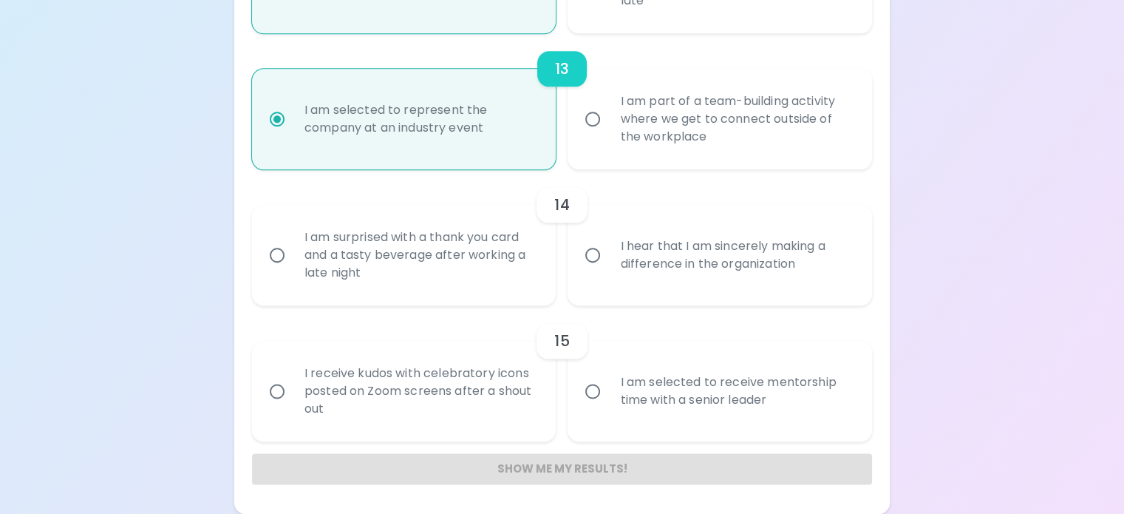
radio input "false"
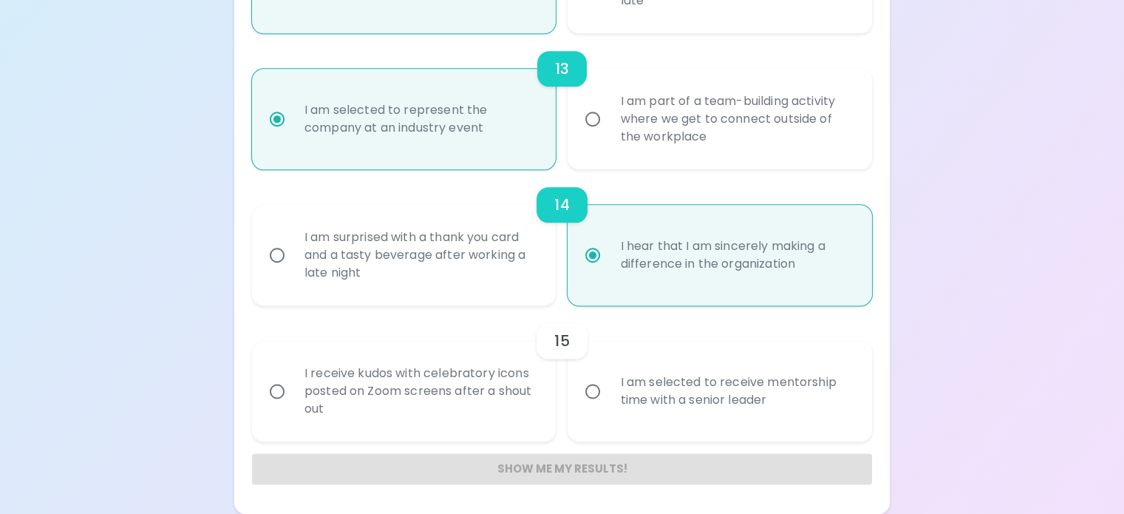
scroll to position [2238, 0]
radio input "true"
click at [620, 427] on div "I am selected to receive mentorship time with a senior leader" at bounding box center [736, 391] width 256 height 71
click at [608, 407] on input "I am selected to receive mentorship time with a senior leader" at bounding box center [592, 391] width 31 height 31
radio input "false"
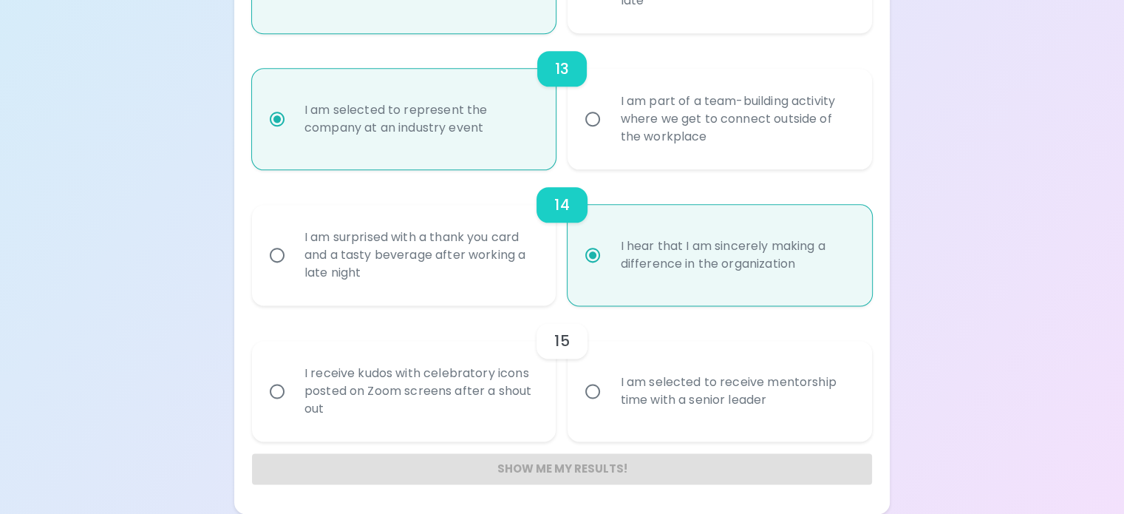
radio input "false"
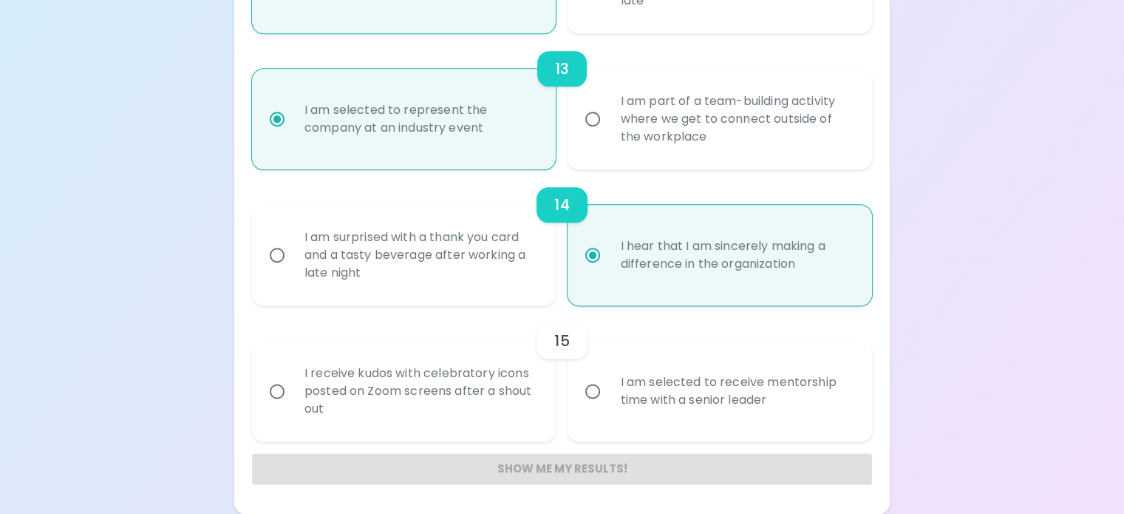
radio input "false"
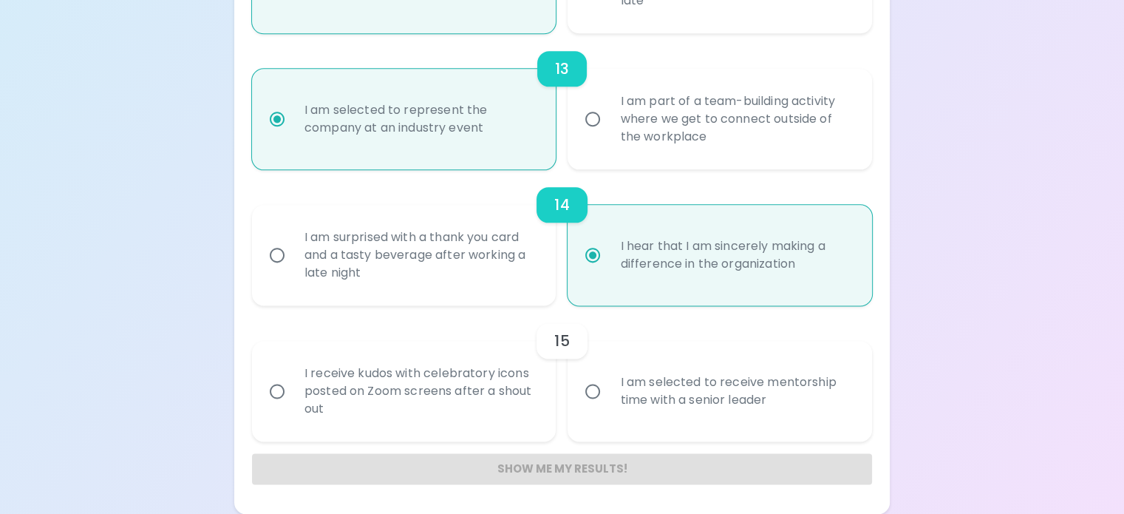
radio input "false"
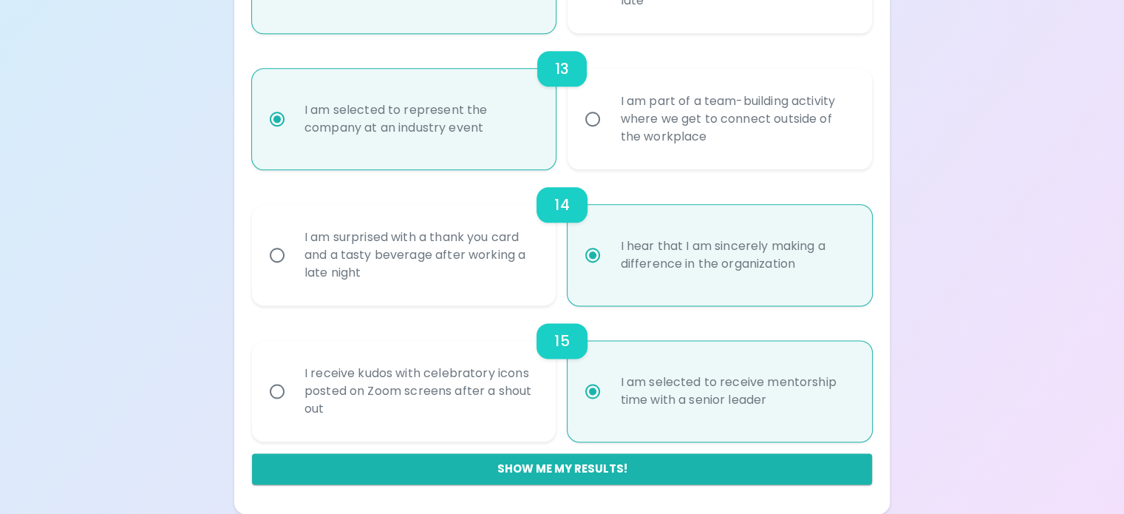
scroll to position [2319, 0]
radio input "true"
click at [539, 463] on button "Show me my results!" at bounding box center [562, 468] width 620 height 31
radio input "false"
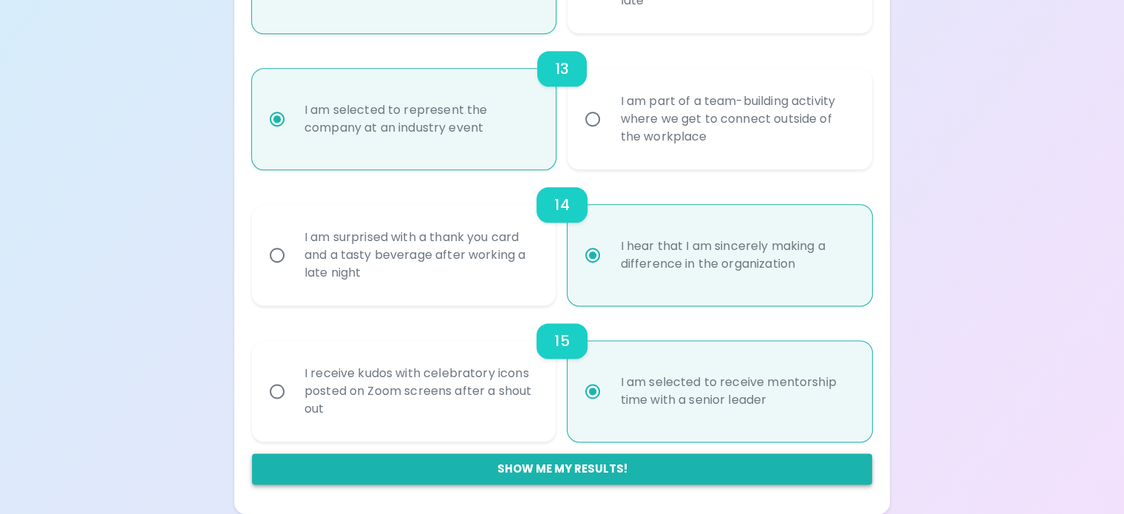
radio input "false"
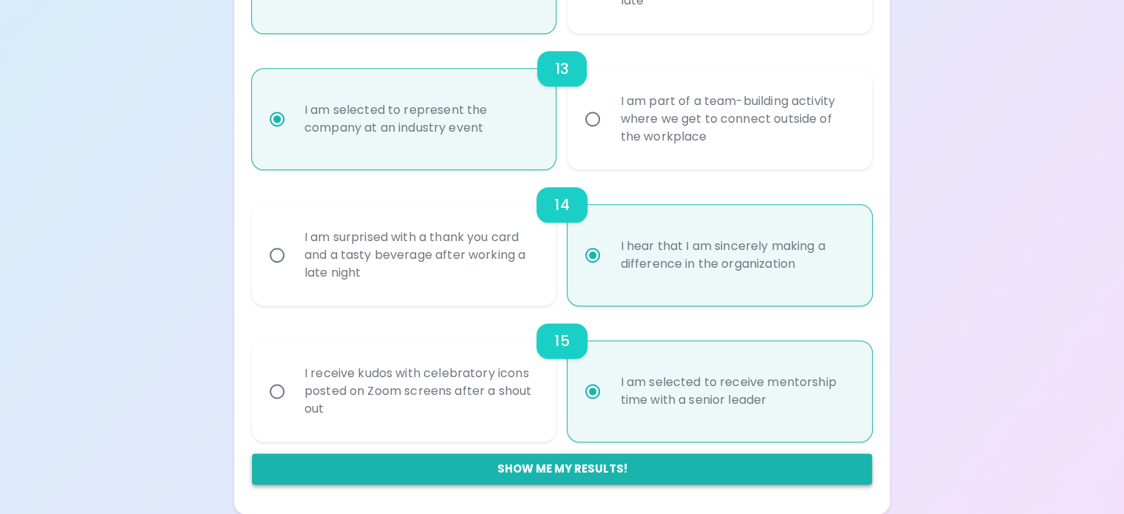
radio input "false"
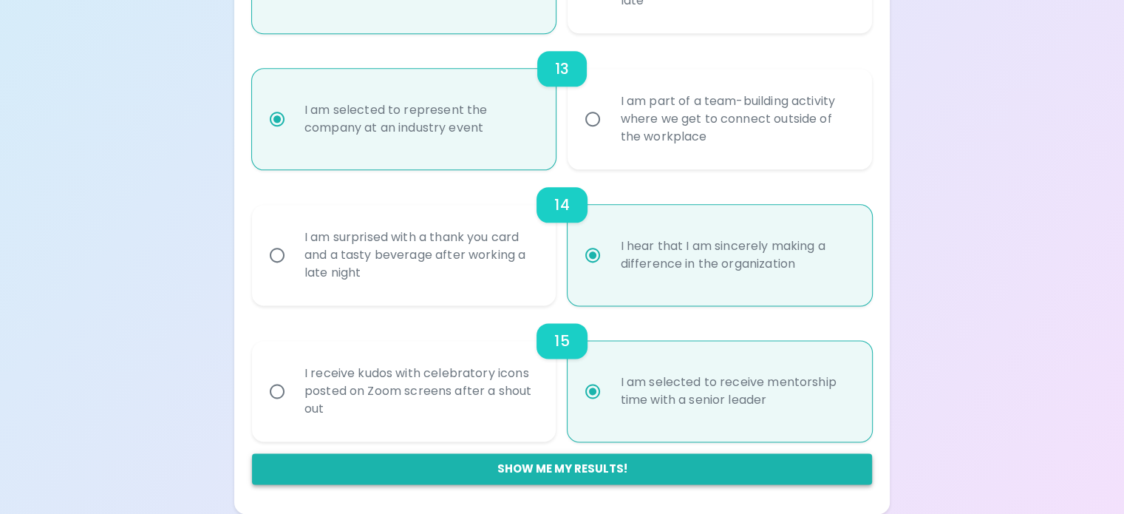
radio input "false"
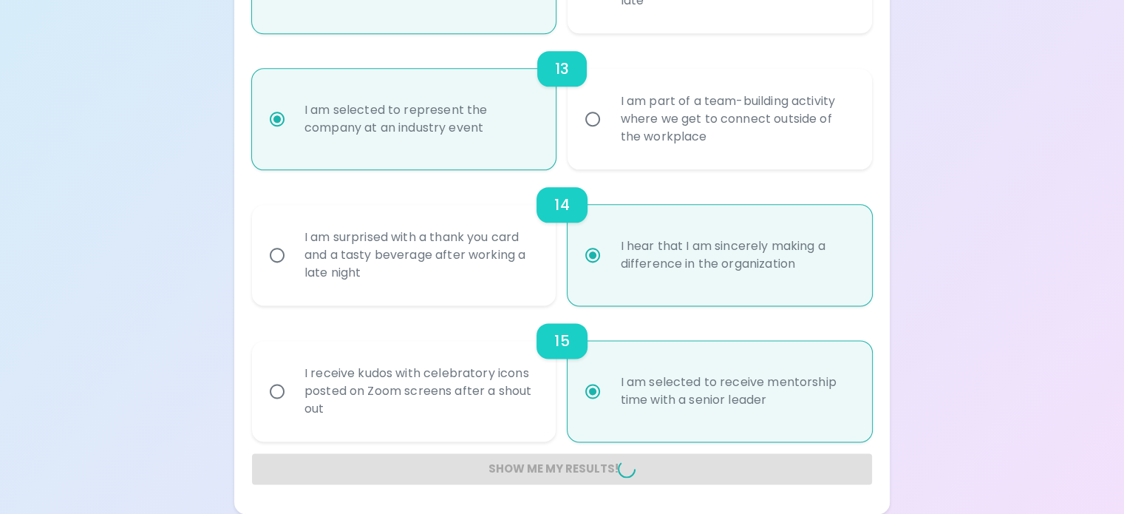
radio input "false"
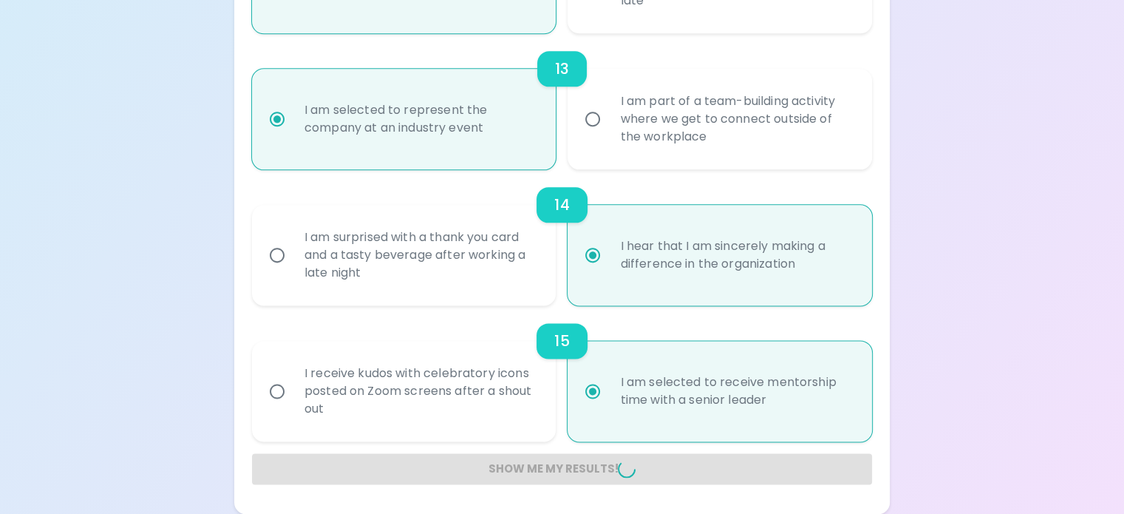
radio input "false"
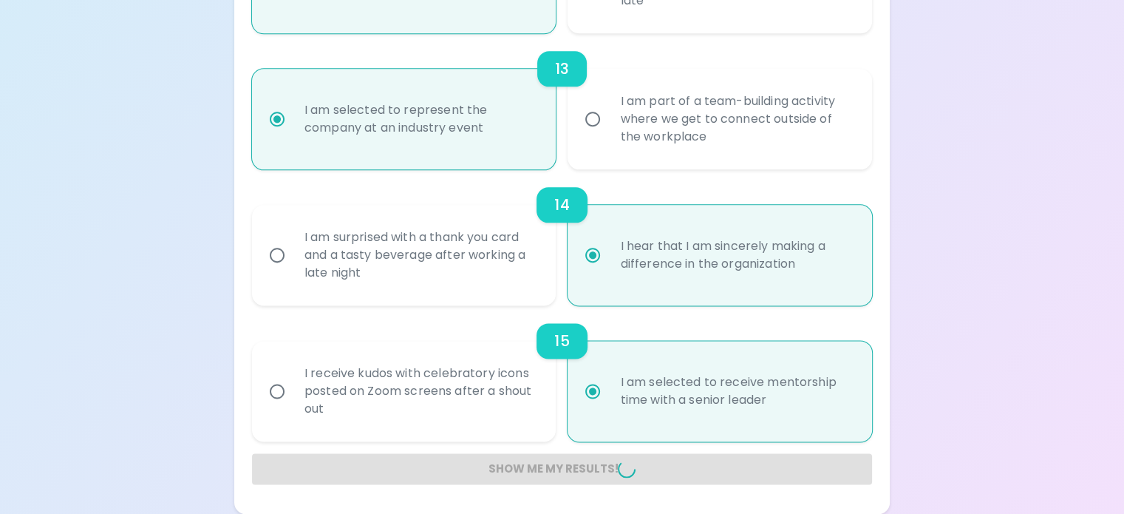
radio input "false"
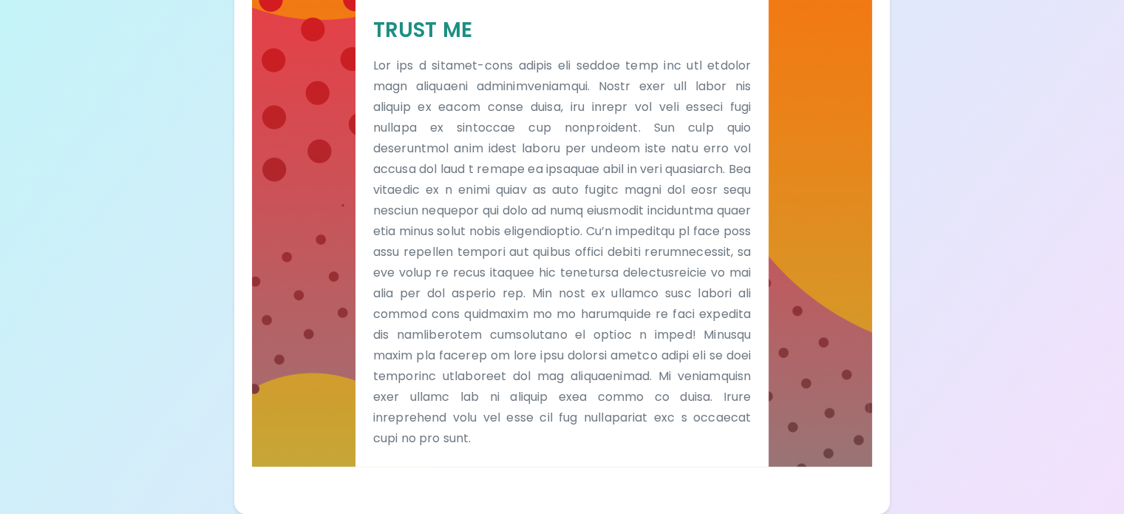
click at [539, 463] on div "Trust Me" at bounding box center [562, 233] width 413 height 468
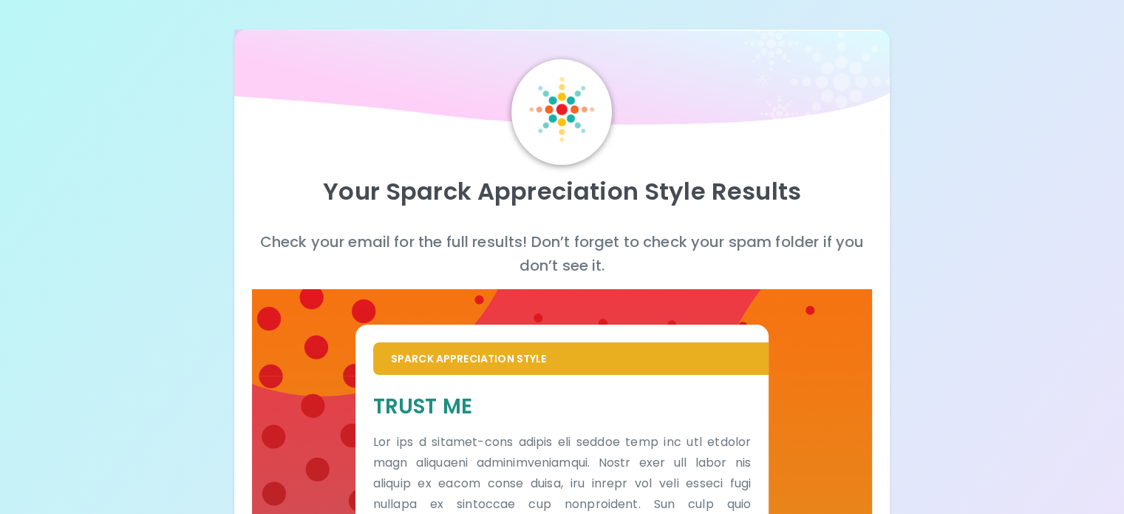
scroll to position [105, 0]
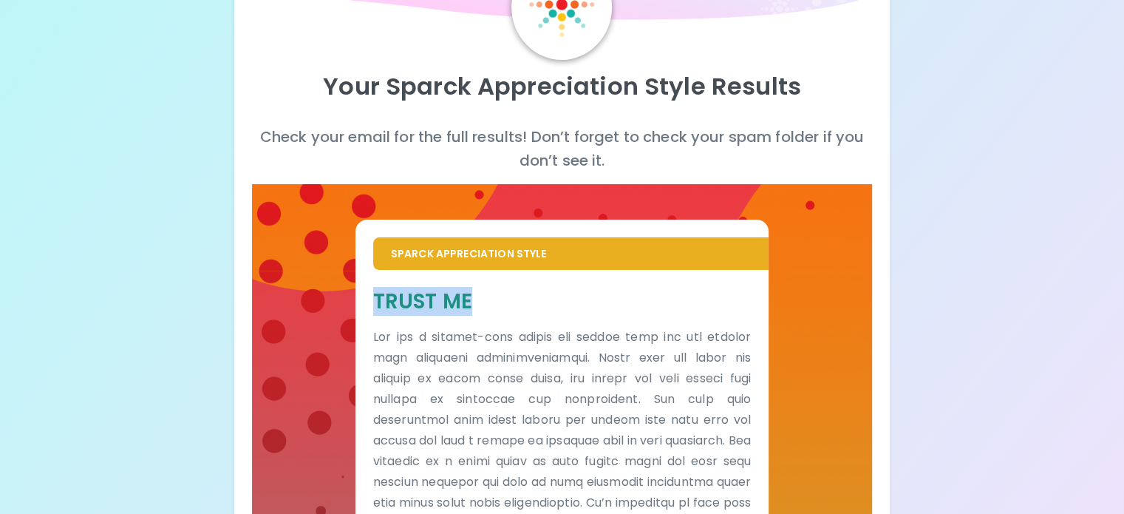
drag, startPoint x: 554, startPoint y: 342, endPoint x: 397, endPoint y: 320, distance: 159.0
click at [397, 320] on div "Sparck Appreciation Style Trust Me" at bounding box center [562, 461] width 620 height 554
copy h5 "Trust Me"
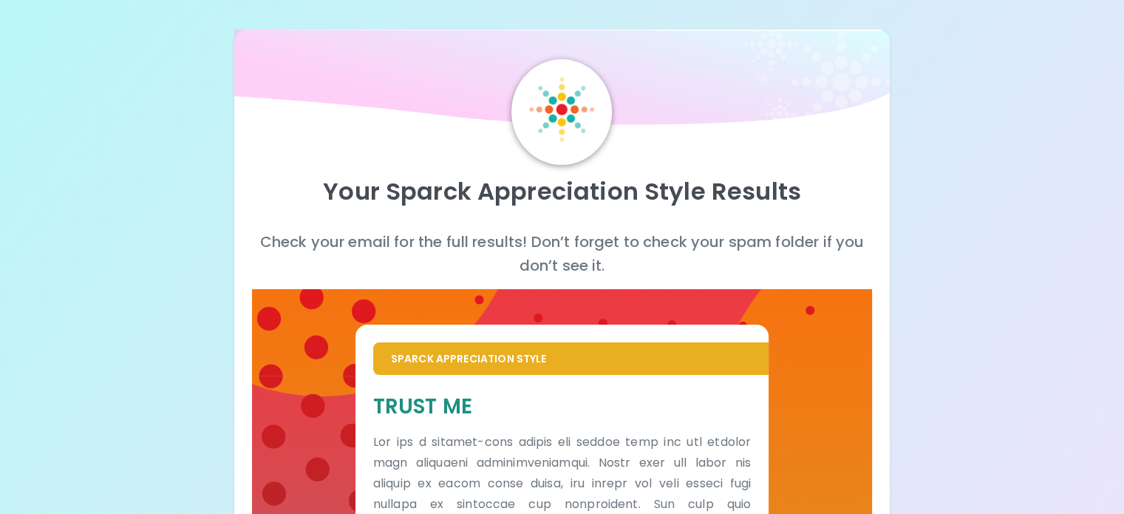
click at [843, 220] on div "Your Sparck Appreciation Style Results Check your email for the full results! D…" at bounding box center [562, 445] width 1124 height 890
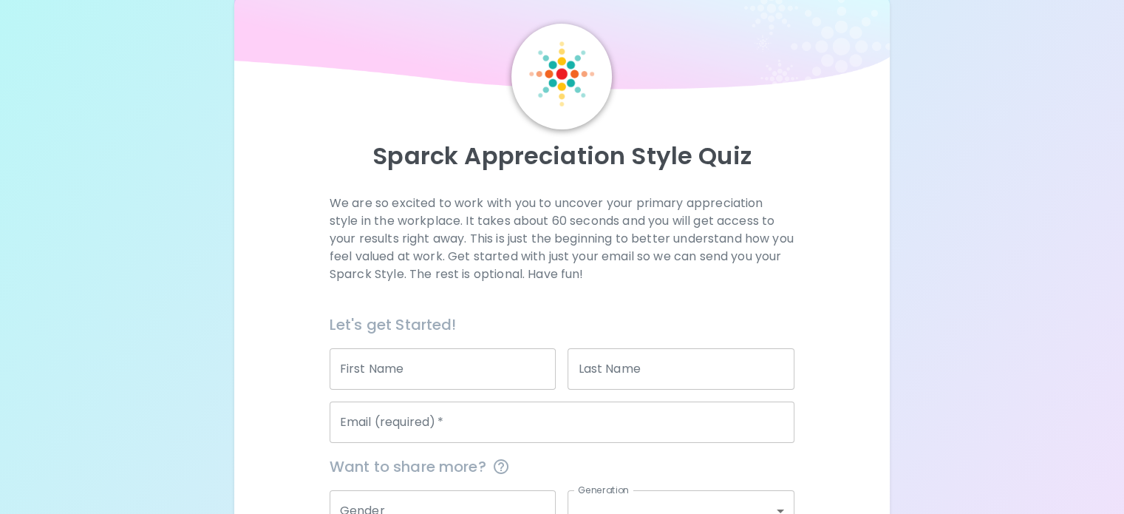
scroll to position [34, 0]
